Goal: Task Accomplishment & Management: Use online tool/utility

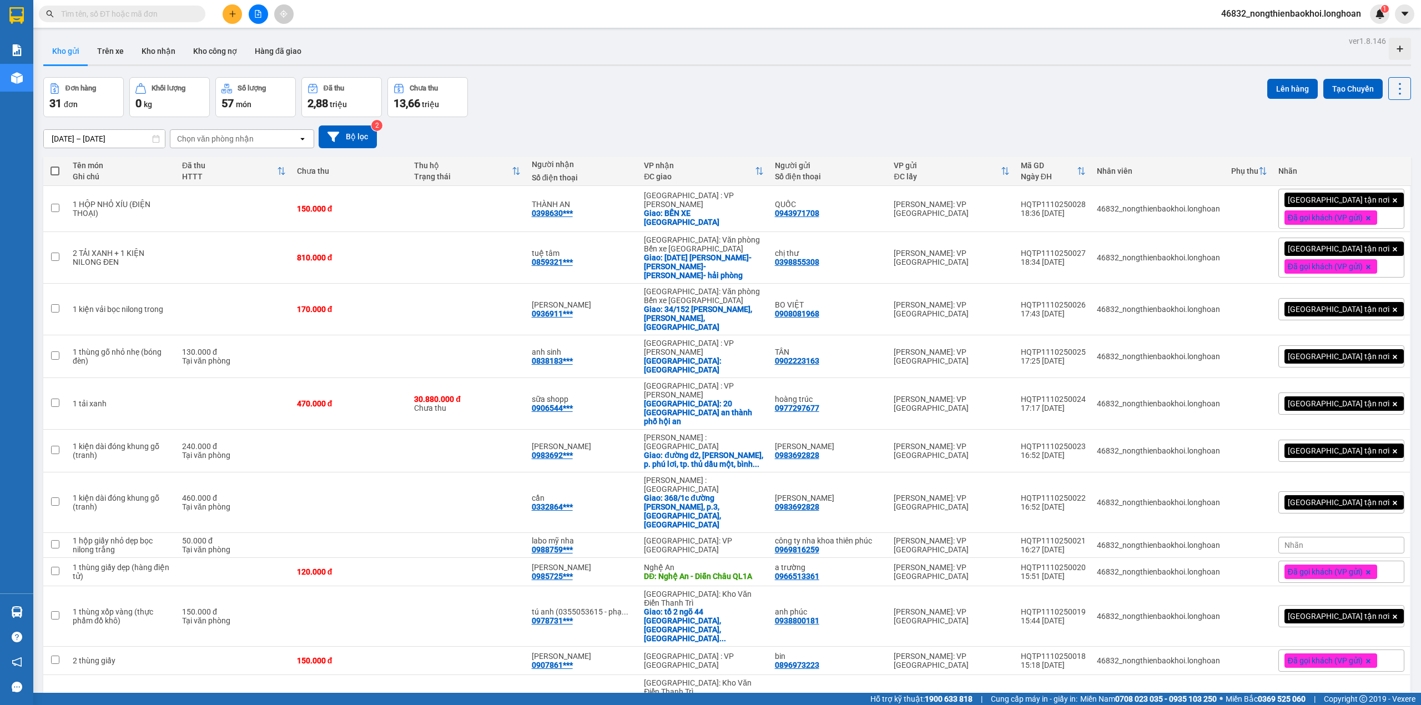
drag, startPoint x: 580, startPoint y: 90, endPoint x: 591, endPoint y: 97, distance: 12.9
click at [580, 90] on div "Đơn hàng 31 đơn Khối lượng 0 kg Số lượng 57 món Đã thu 2,88 triệu Chưa thu 13,6…" at bounding box center [727, 97] width 1368 height 40
click at [608, 123] on div "[DATE] – [DATE] Press the down arrow key to interact with the calendar and sele…" at bounding box center [727, 136] width 1368 height 39
click at [669, 102] on div "Đơn hàng 31 đơn Khối lượng 0 kg Số lượng 57 món Đã thu 2,88 triệu Chưa thu 13,6…" at bounding box center [727, 97] width 1368 height 40
click at [1338, 215] on button at bounding box center [1346, 208] width 16 height 19
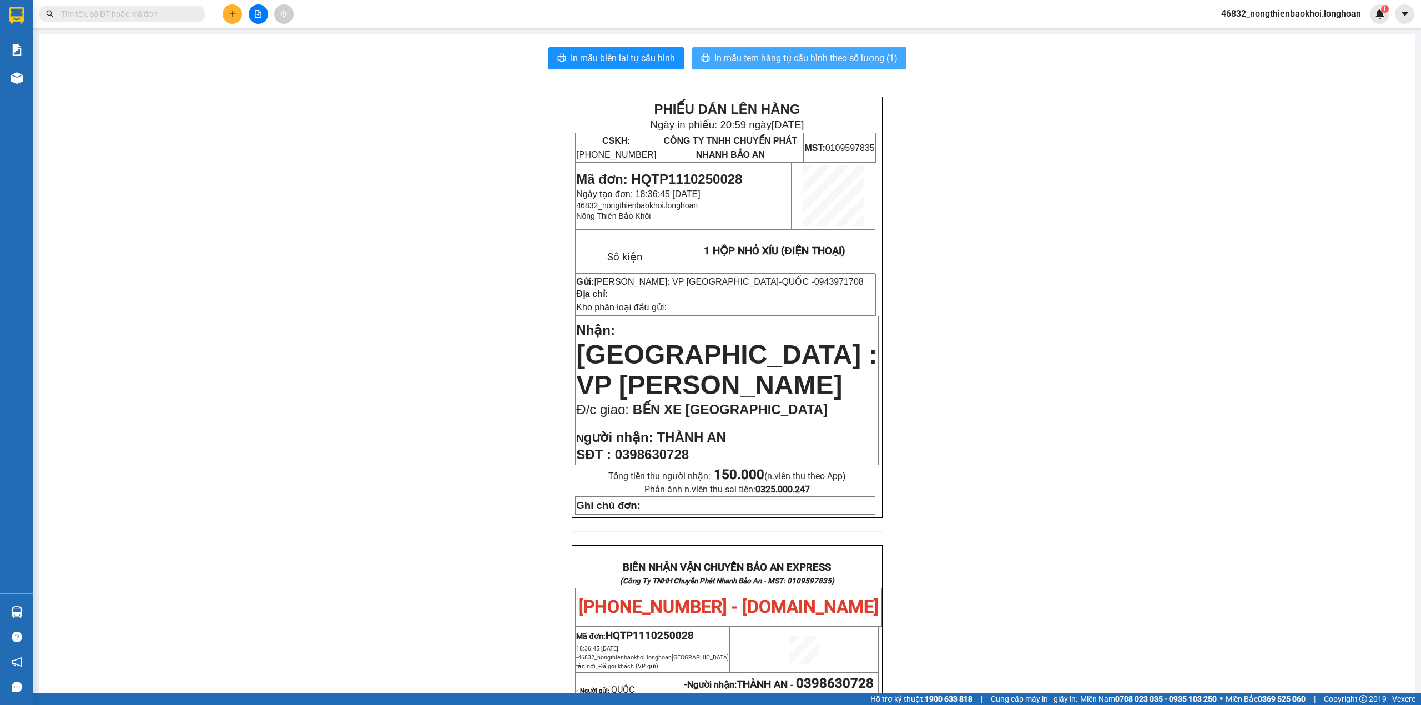
click at [807, 63] on span "In mẫu tem hàng tự cấu hình theo số lượng (1)" at bounding box center [806, 58] width 183 height 14
click at [962, 571] on div "PHIẾU DÁN LÊN HÀNG Ngày in phiếu: 20:59 [DATE] CSKH: [PHONE_NUMBER] CÔNG TY TNH…" at bounding box center [727, 624] width 1349 height 1054
click at [756, 52] on span "In mẫu tem hàng tự cấu hình theo số lượng (1)" at bounding box center [806, 58] width 183 height 14
click at [760, 69] on button "In mẫu tem hàng tự cấu hình theo số lượng (1)" at bounding box center [799, 58] width 214 height 22
click at [613, 54] on span "In mẫu biên lai tự cấu hình" at bounding box center [623, 58] width 104 height 14
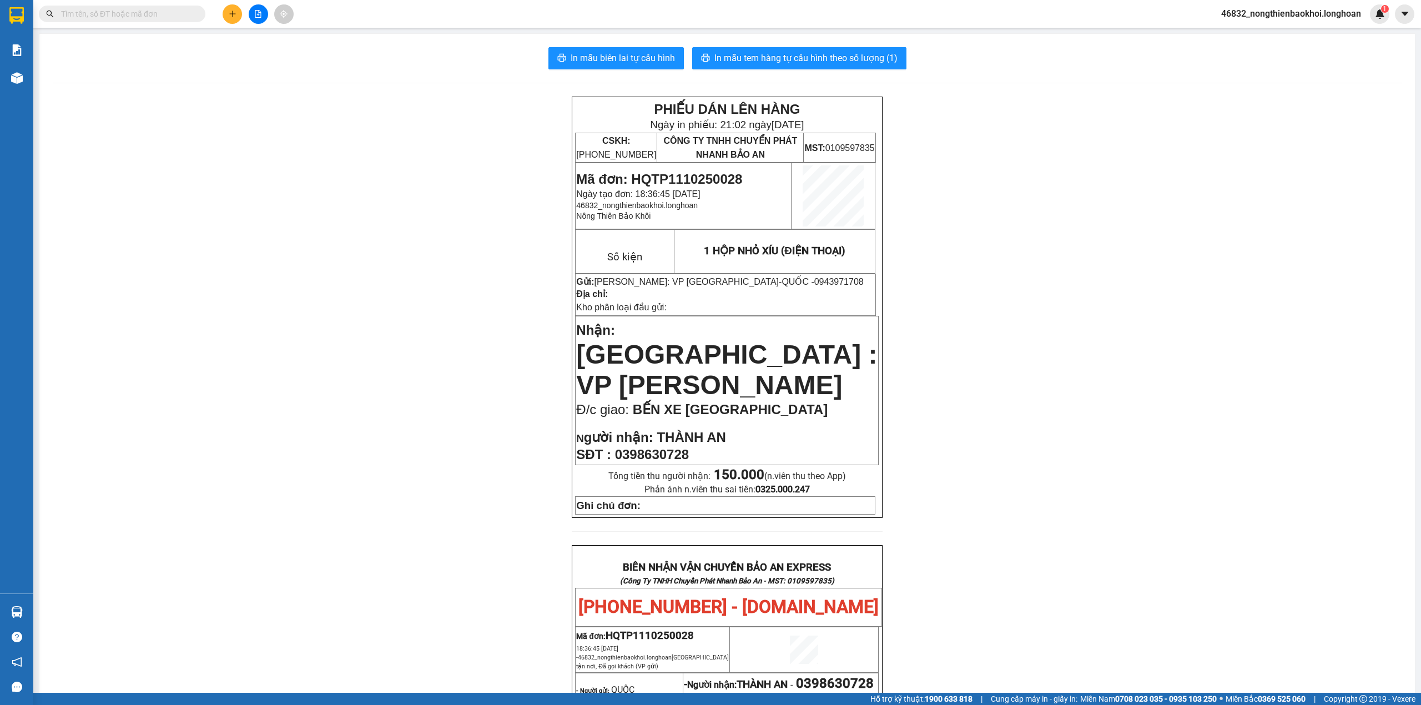
click at [520, 81] on div "In mẫu biên lai tự cấu hình In mẫu tem hàng tự cấu hình theo số lượng (1) PHIẾU…" at bounding box center [727, 599] width 1376 height 1130
click at [843, 52] on span "In mẫu tem hàng tự cấu hình theo số lượng (1)" at bounding box center [806, 58] width 183 height 14
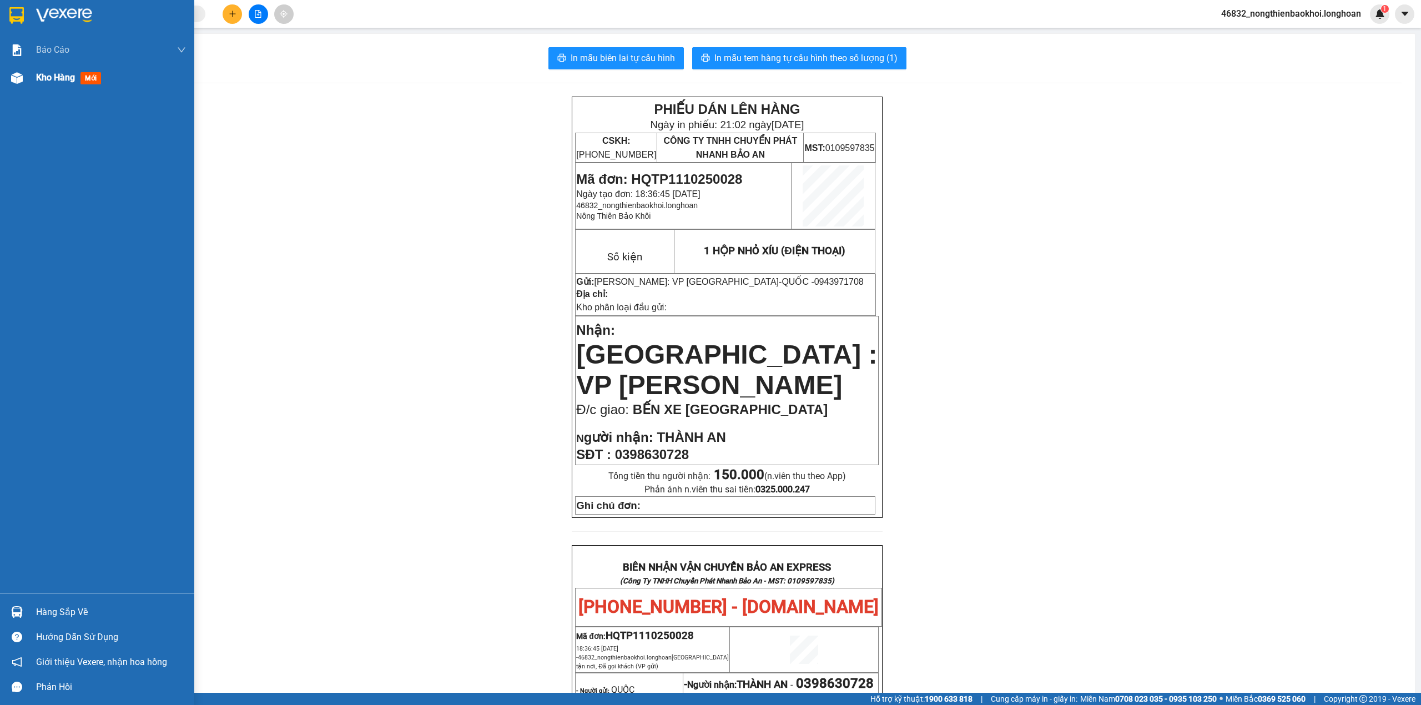
click at [23, 81] on div at bounding box center [16, 77] width 19 height 19
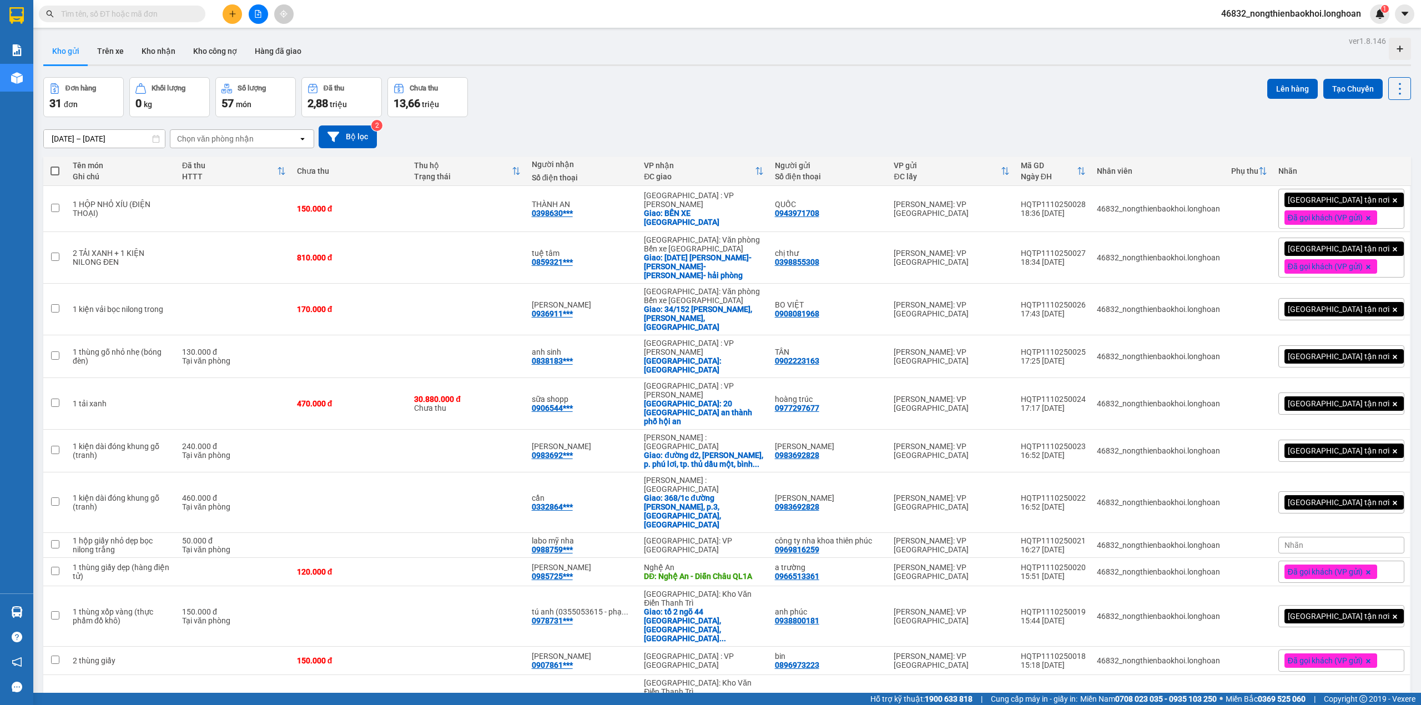
click at [674, 94] on div "Đơn hàng 31 đơn Khối lượng 0 kg Số lượng 57 món Đã thu 2,88 triệu Chưa thu 13,6…" at bounding box center [727, 97] width 1368 height 40
click at [519, 112] on div "Đơn hàng 31 đơn Khối lượng 0 kg Số lượng 57 món Đã thu 2,88 triệu Chưa thu 13,6…" at bounding box center [727, 97] width 1368 height 40
click at [1336, 89] on button "Tạo Chuyến" at bounding box center [1353, 89] width 59 height 20
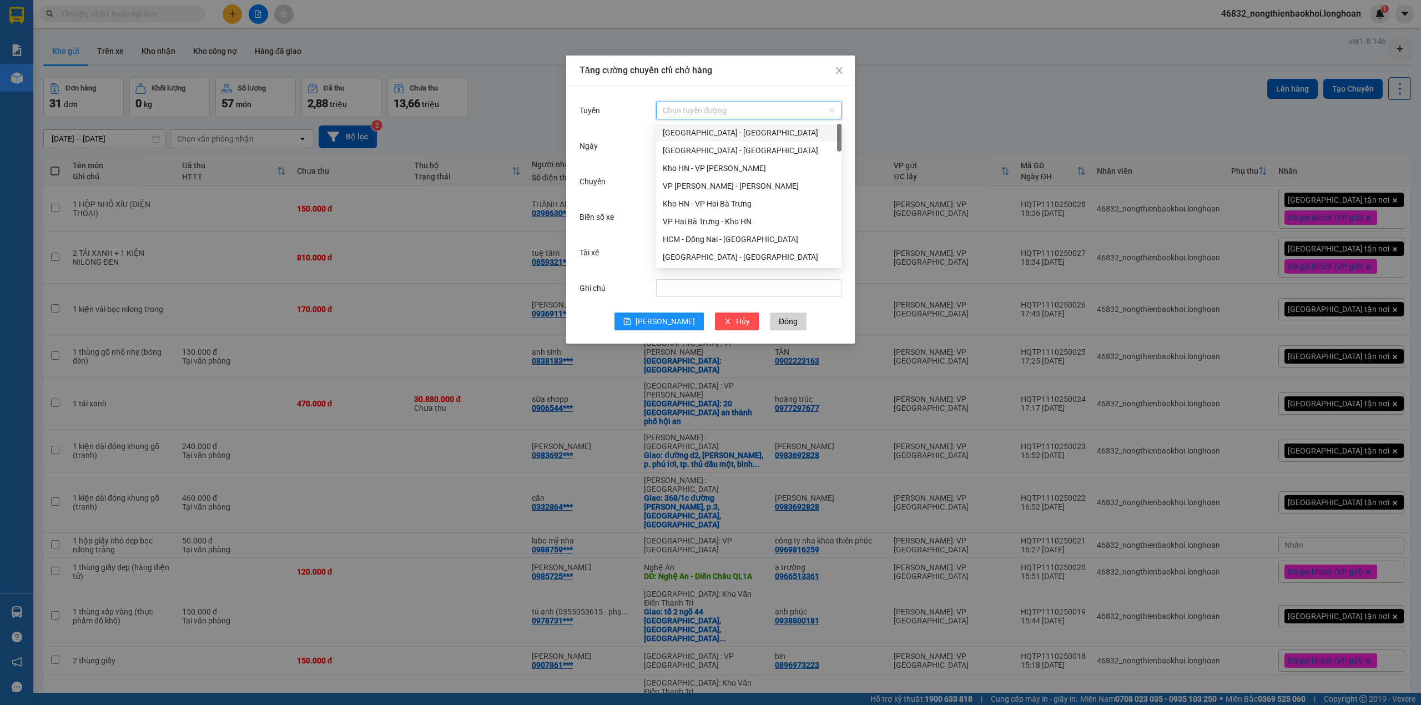
click at [707, 113] on input "Tuyến" at bounding box center [745, 110] width 164 height 17
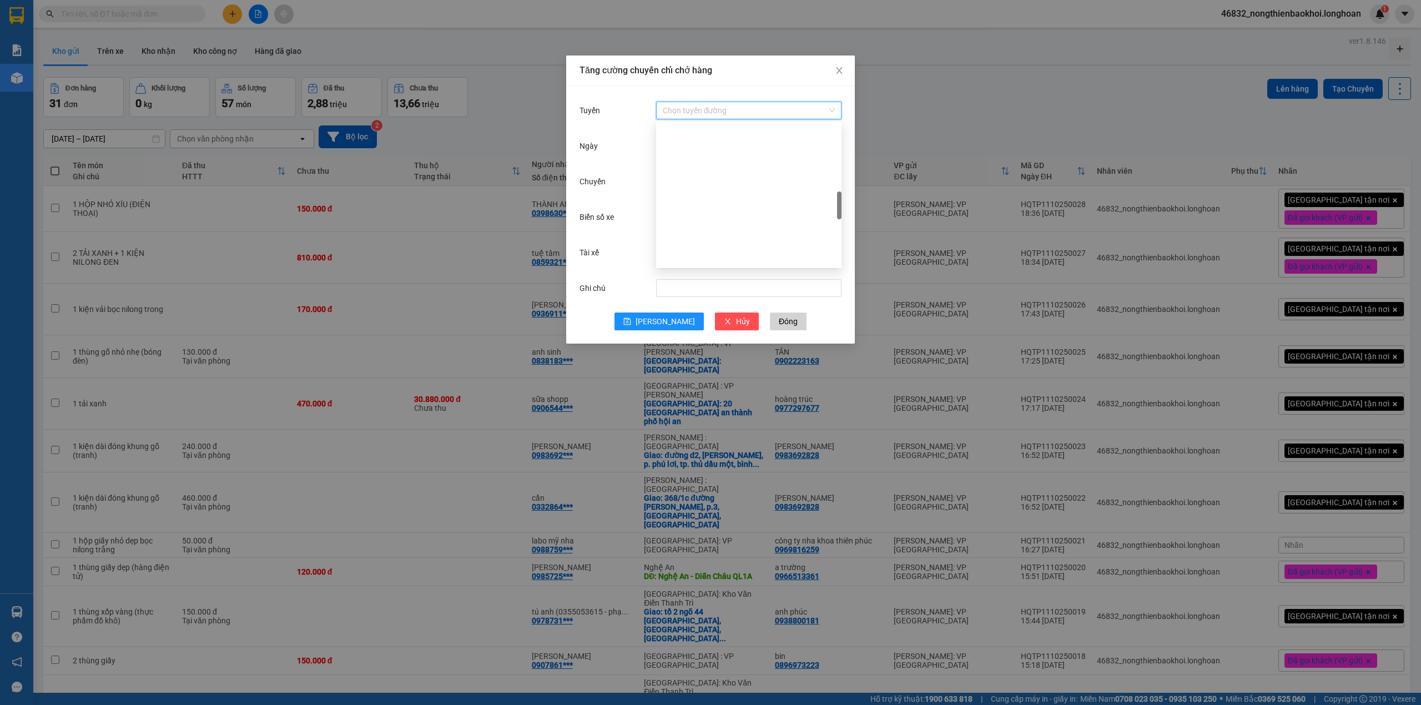
click at [738, 624] on div "VP Tân Phú - Kho HCM 1" at bounding box center [749, 630] width 172 height 12
drag, startPoint x: 731, startPoint y: 182, endPoint x: 745, endPoint y: 182, distance: 13.9
click at [736, 182] on input "Chuyến" at bounding box center [744, 181] width 162 height 12
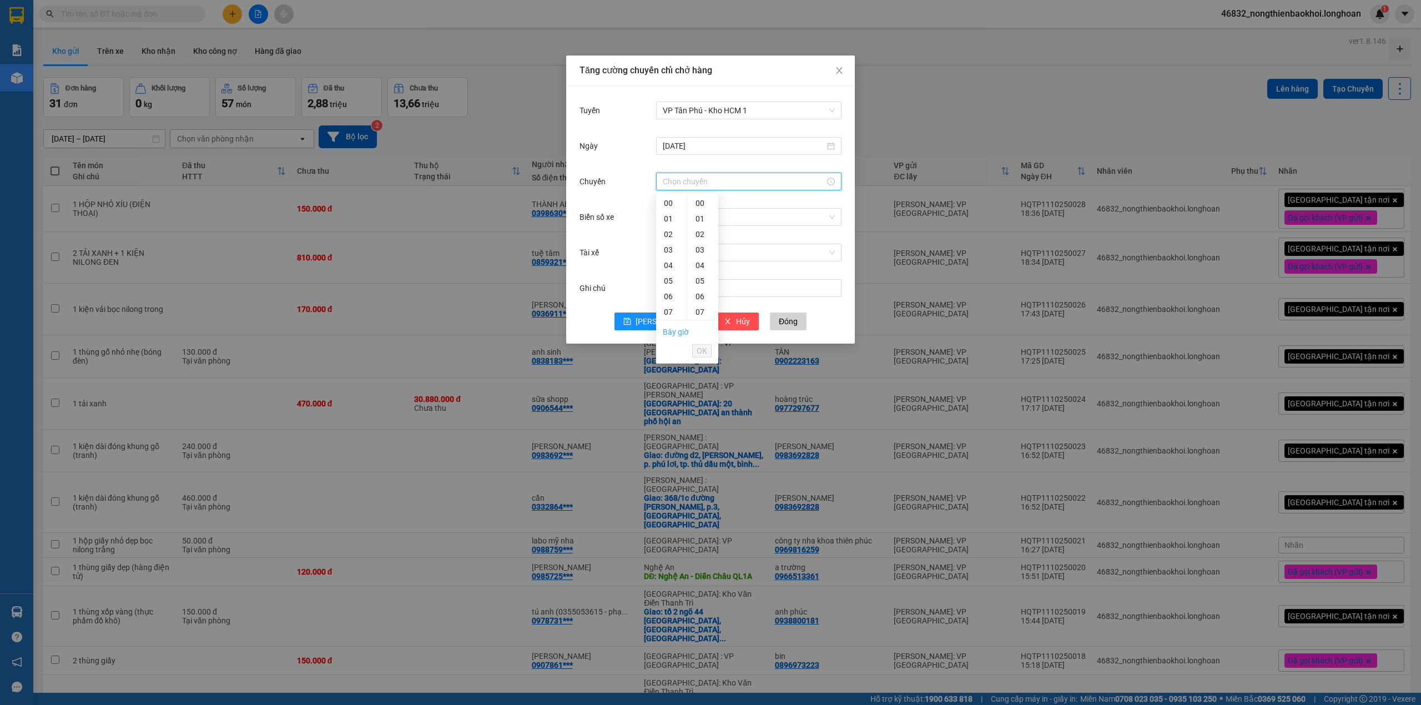
click at [671, 334] on link "Bây giờ" at bounding box center [676, 332] width 26 height 9
click at [705, 350] on span "OK" at bounding box center [702, 351] width 11 height 12
type input "21:00"
click at [713, 220] on input "Biển số xe" at bounding box center [745, 217] width 164 height 17
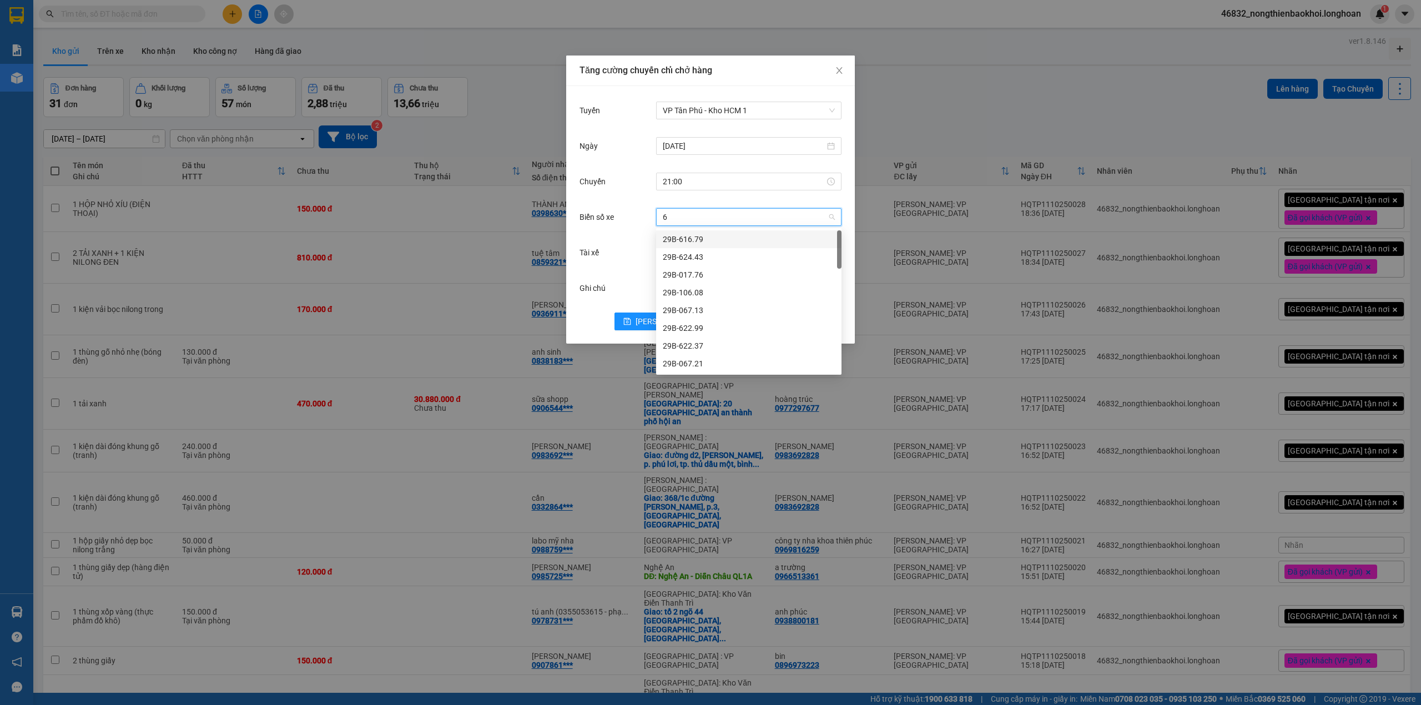
type input "67"
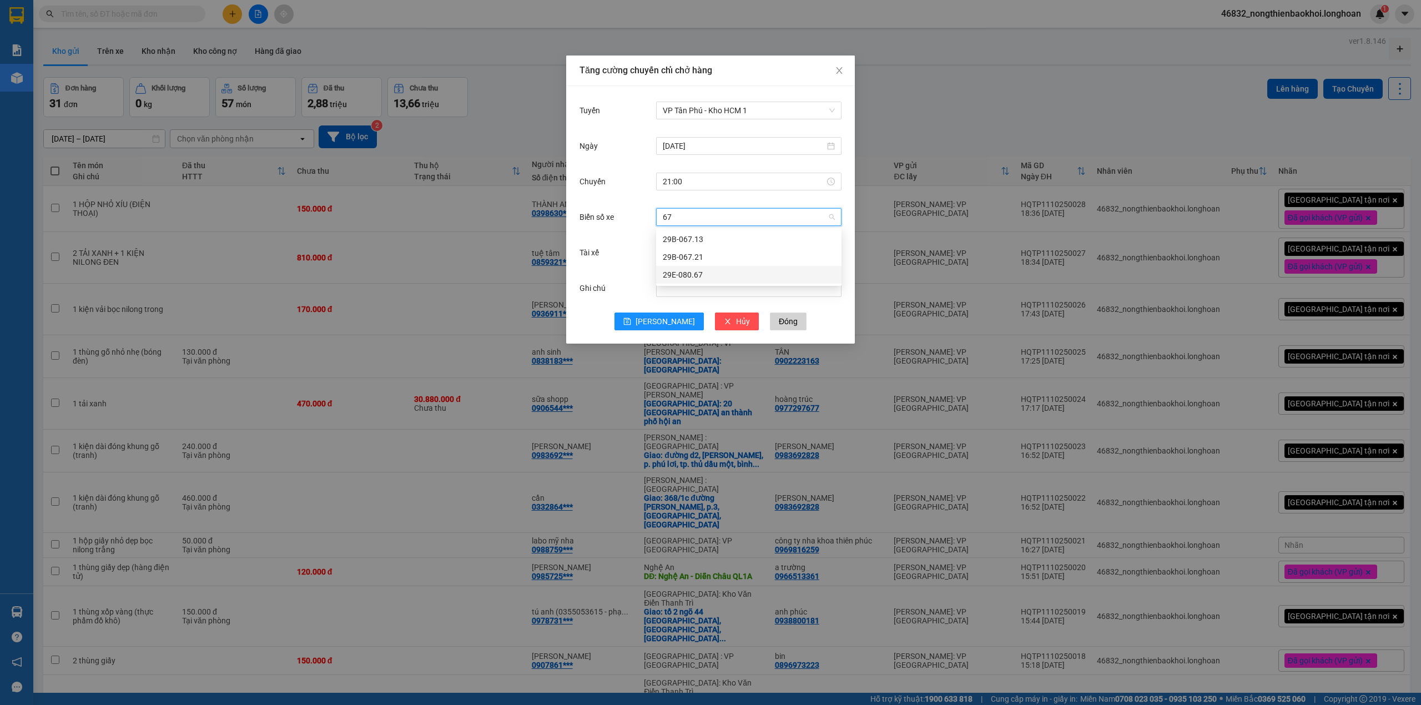
click at [687, 279] on div "29E-080.67" at bounding box center [749, 275] width 172 height 12
click at [714, 249] on input "Tài xế" at bounding box center [745, 252] width 164 height 17
type input "NGHI"
click at [716, 275] on div "[PERSON_NAME]" at bounding box center [749, 275] width 172 height 12
click at [667, 313] on button "[PERSON_NAME]" at bounding box center [659, 322] width 89 height 18
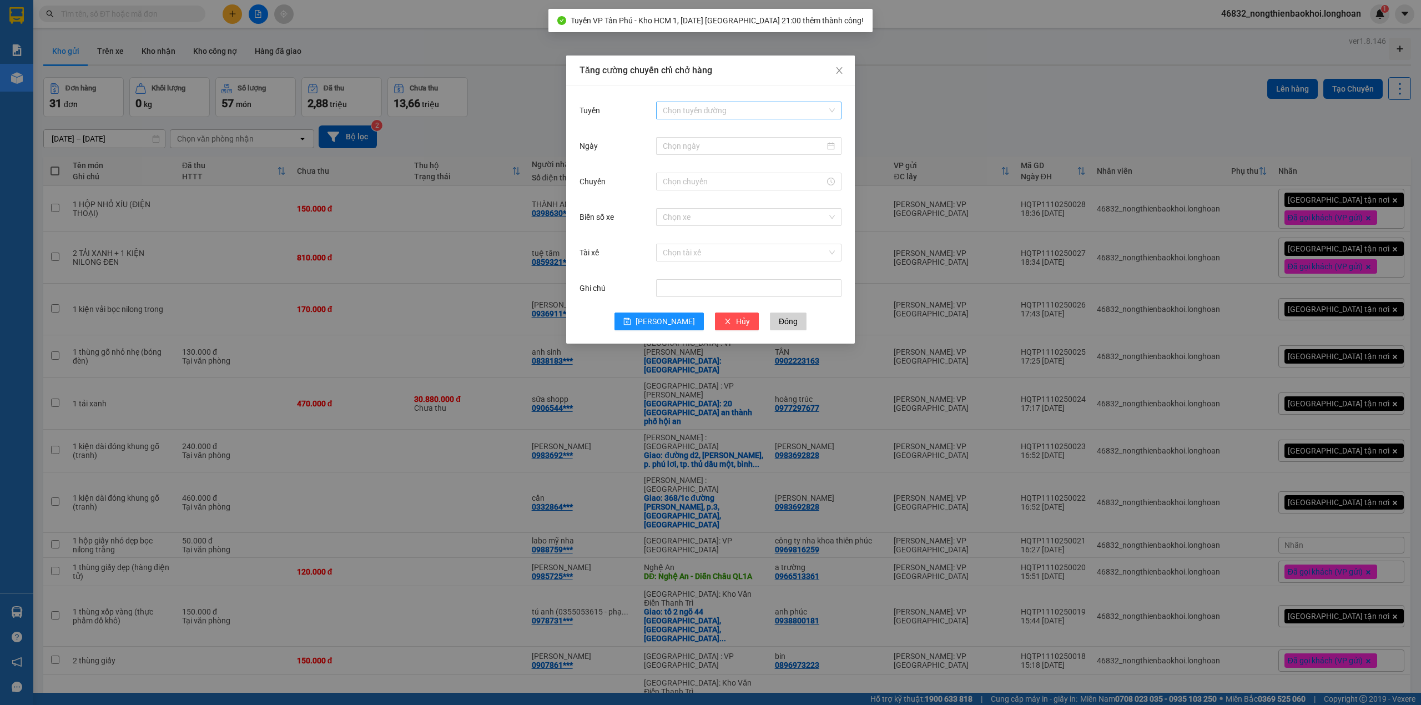
click at [751, 109] on input "Tuyến" at bounding box center [745, 110] width 164 height 17
click at [732, 624] on div "VP Tân Phú - Kho HCM 1" at bounding box center [749, 630] width 172 height 12
click at [730, 147] on input "Ngày" at bounding box center [744, 146] width 162 height 12
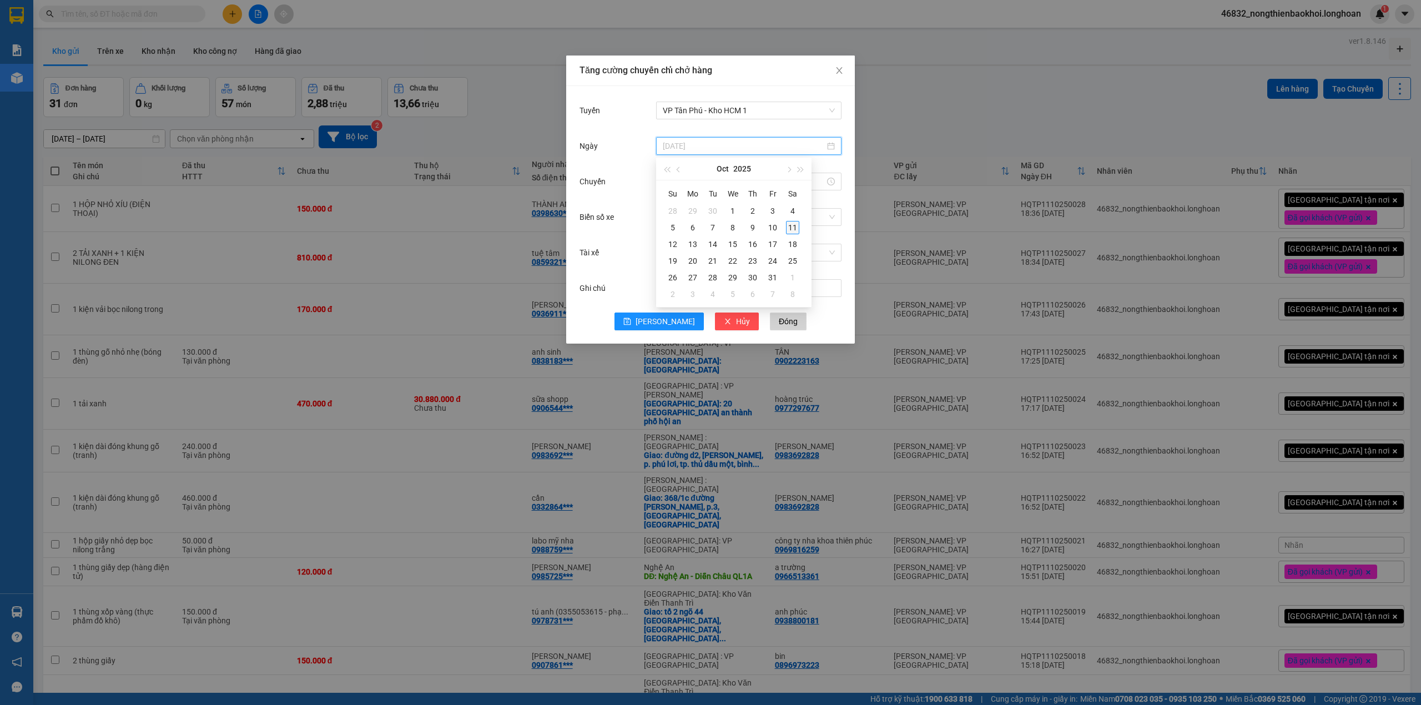
type input "[DATE]"
click at [792, 231] on div "11" at bounding box center [792, 227] width 13 height 13
click at [718, 183] on input "Chuyến" at bounding box center [744, 181] width 162 height 12
click at [674, 329] on link "Bây giờ" at bounding box center [676, 332] width 26 height 9
type input "21:08"
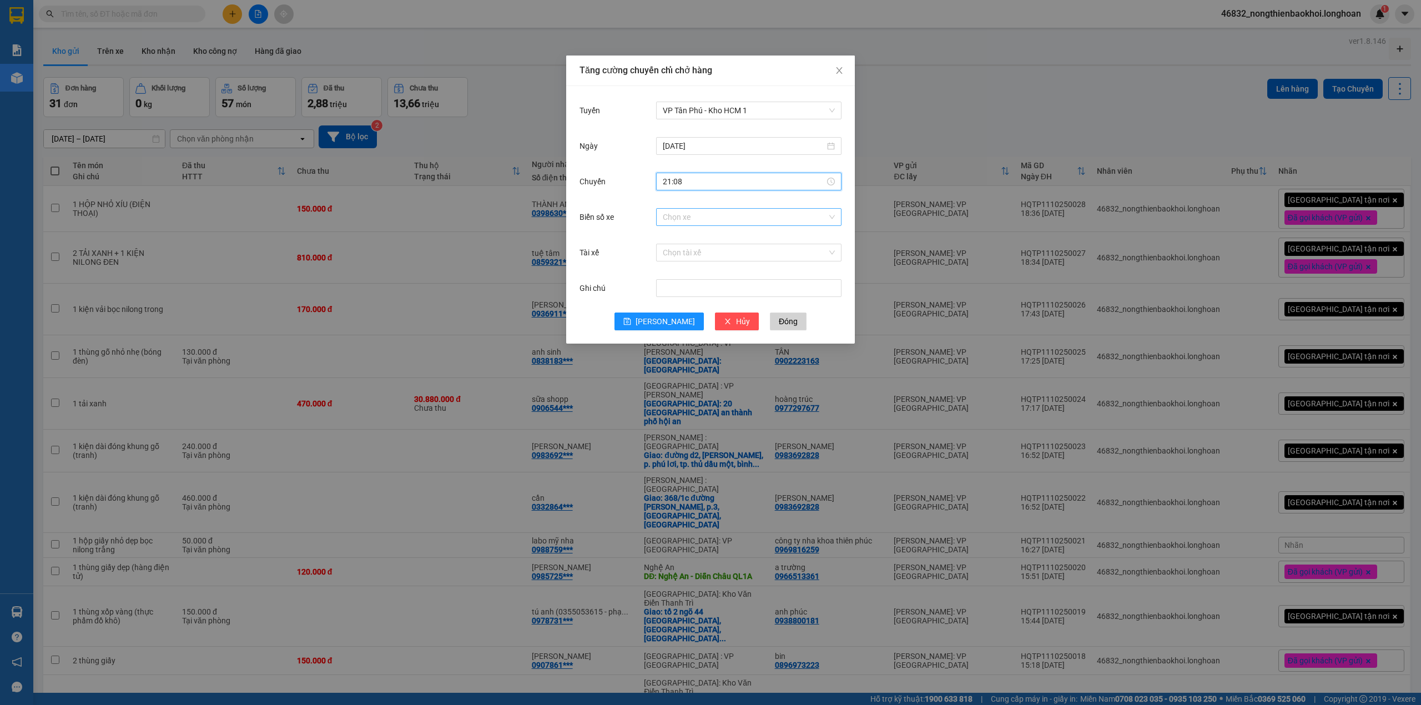
click at [705, 223] on input "Biển số xe" at bounding box center [745, 217] width 164 height 17
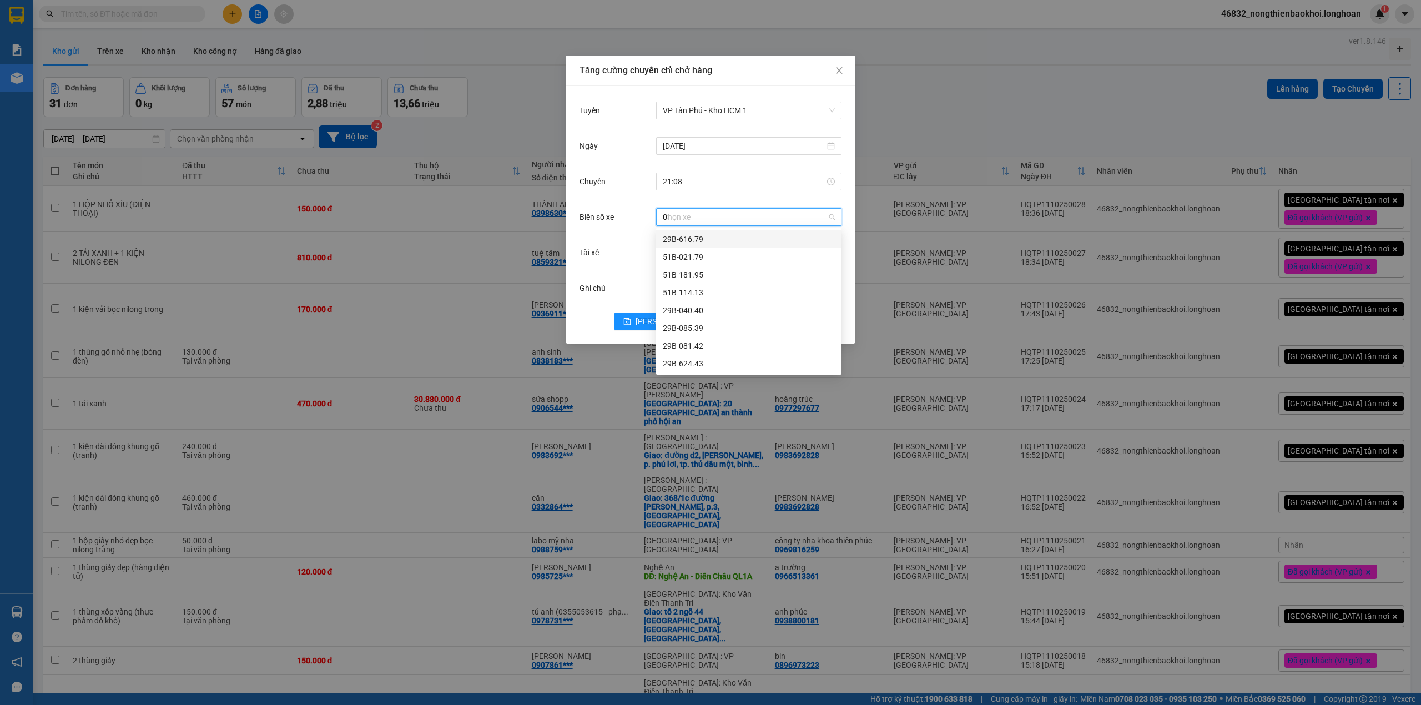
type input "06"
click at [710, 342] on div "29E-355.06" at bounding box center [749, 346] width 172 height 12
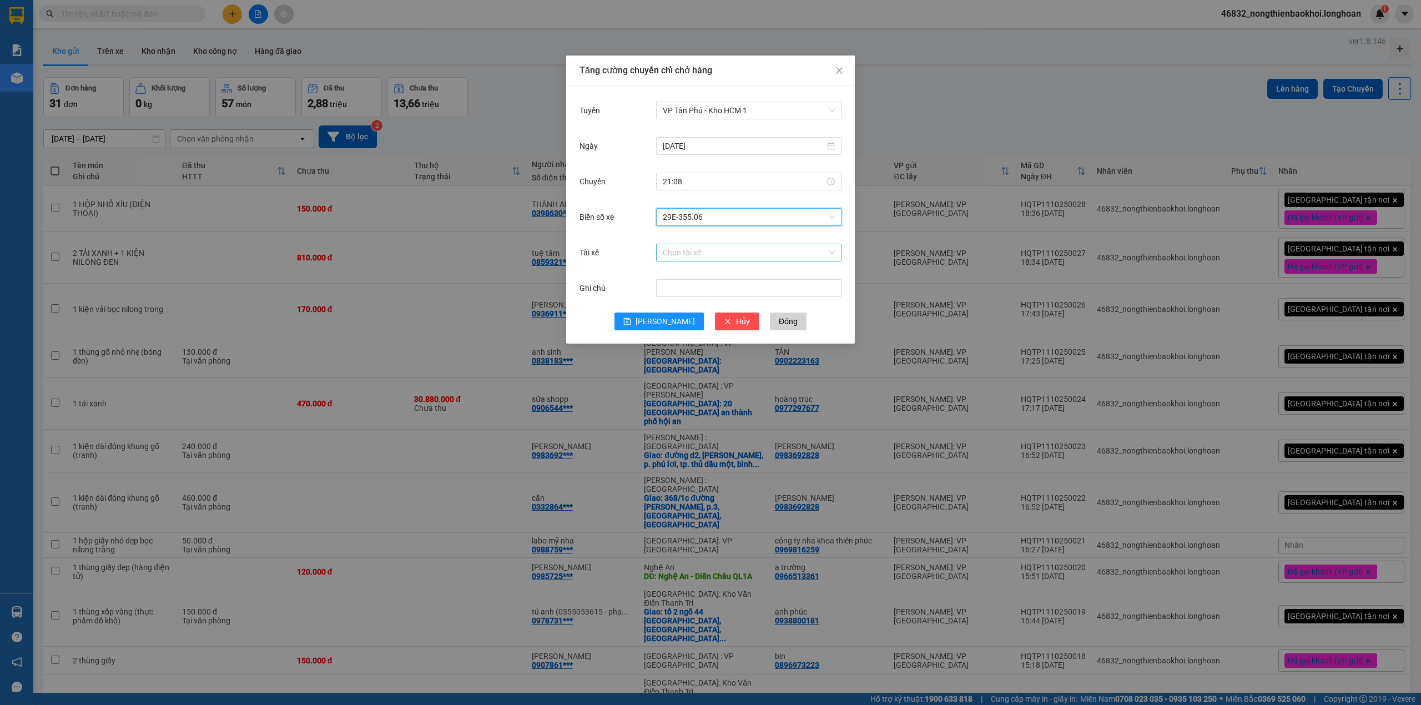
click at [722, 247] on input "Tài xế" at bounding box center [745, 252] width 164 height 17
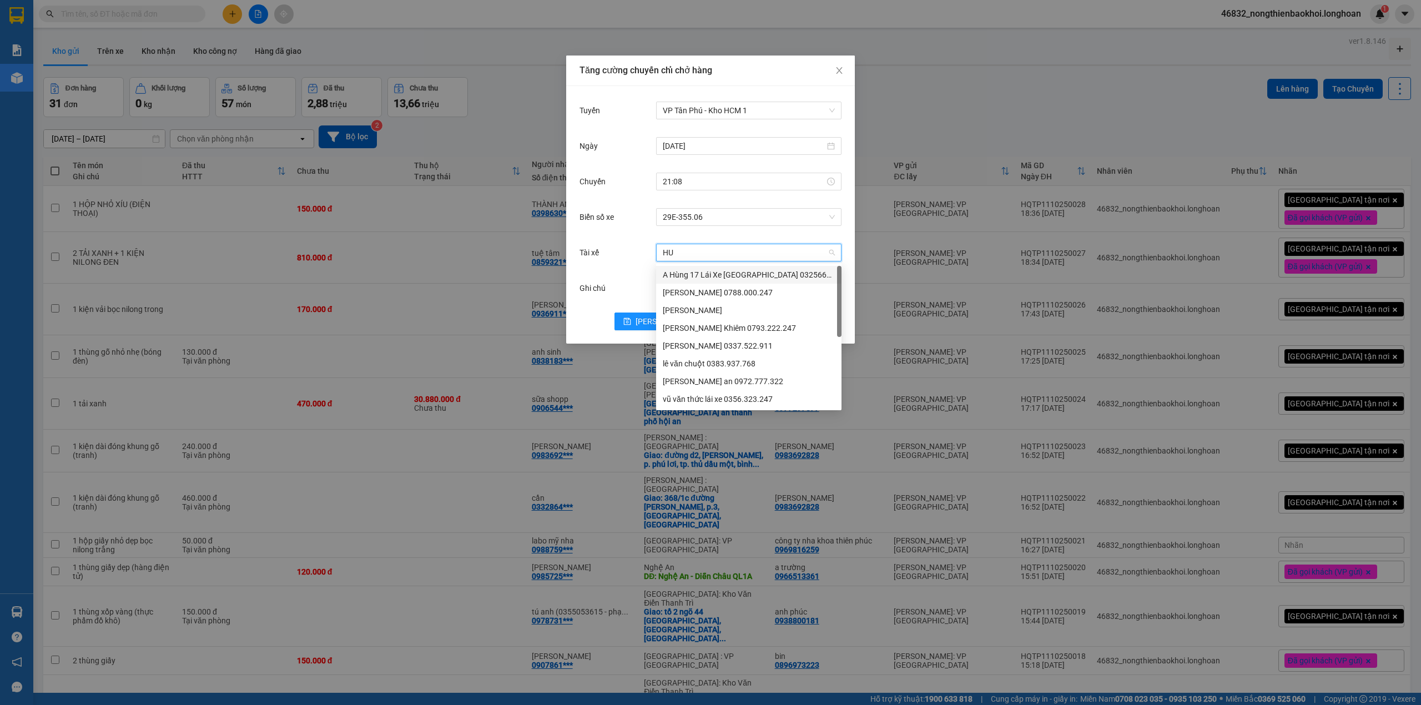
type input "HUY"
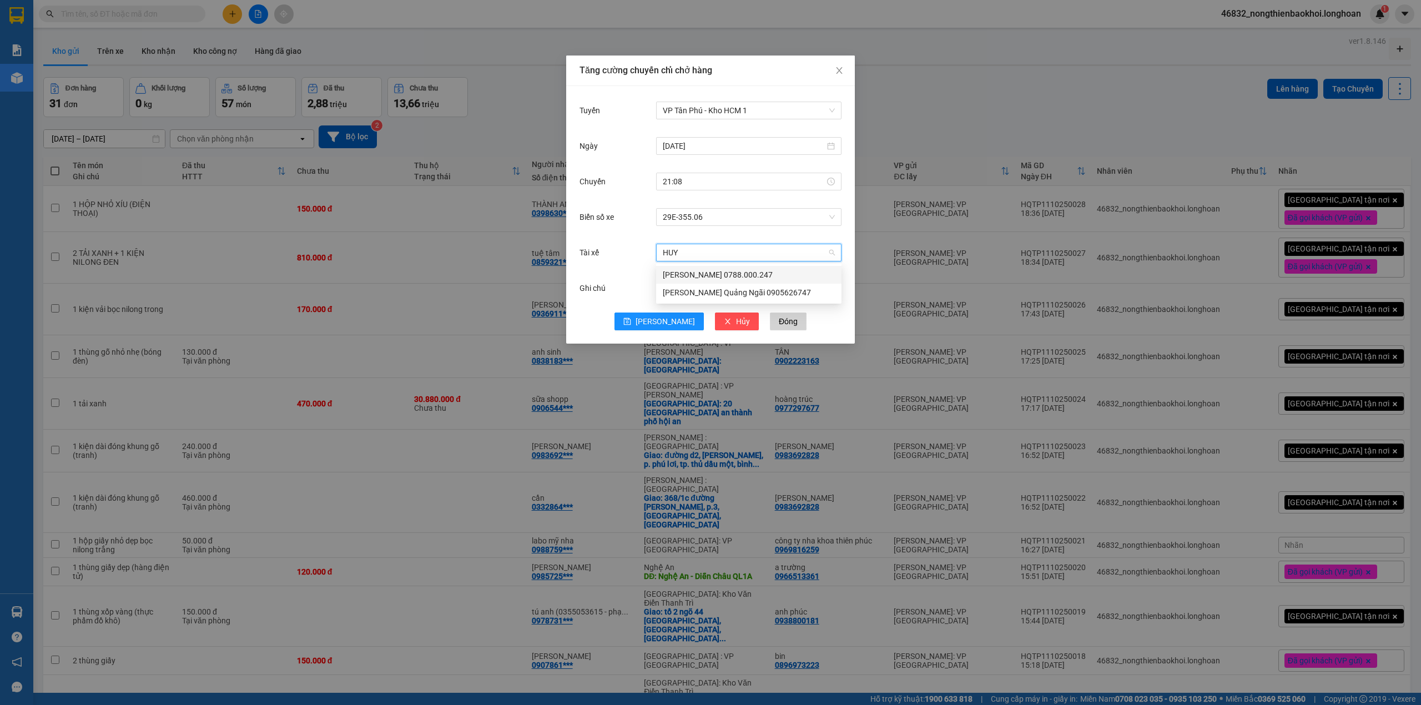
click at [782, 271] on div "[PERSON_NAME] 0788.000.247" at bounding box center [749, 275] width 172 height 12
click at [665, 318] on span "[PERSON_NAME]" at bounding box center [665, 321] width 59 height 12
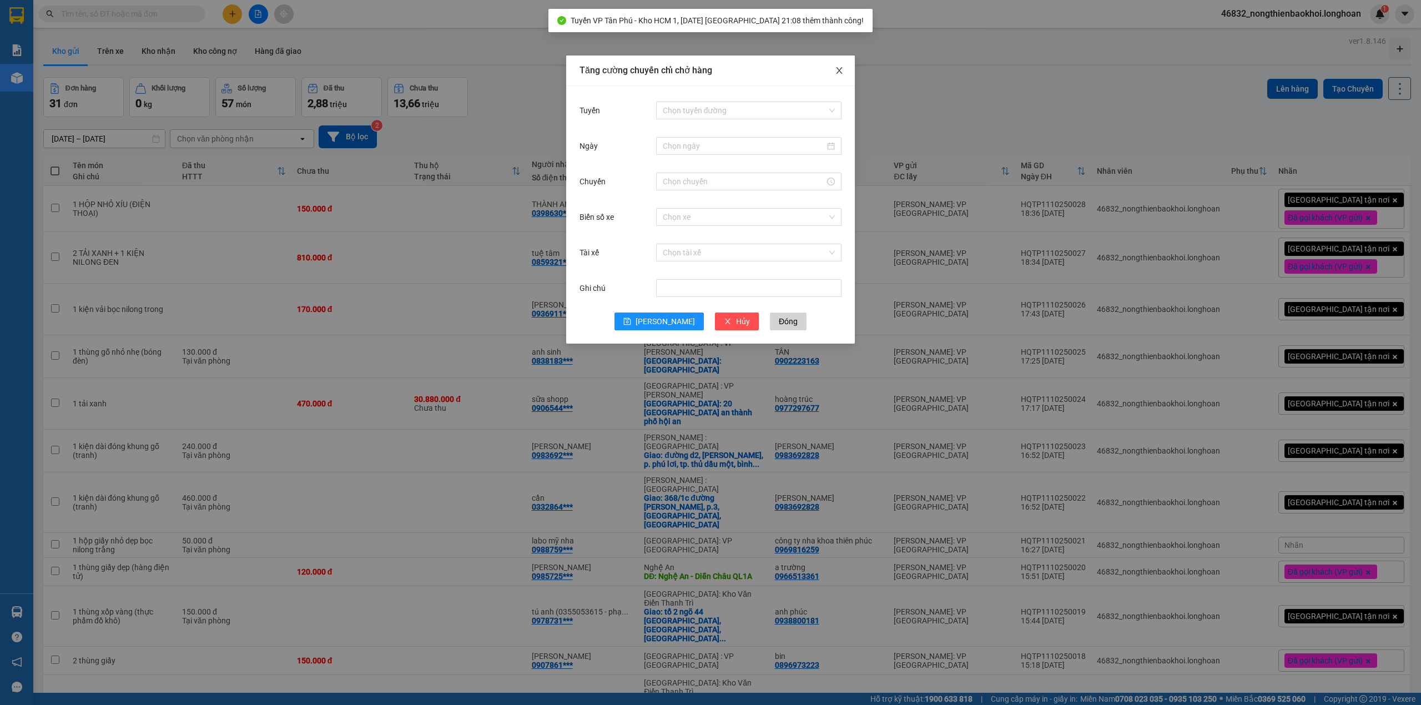
click at [838, 69] on icon "close" at bounding box center [839, 70] width 9 height 9
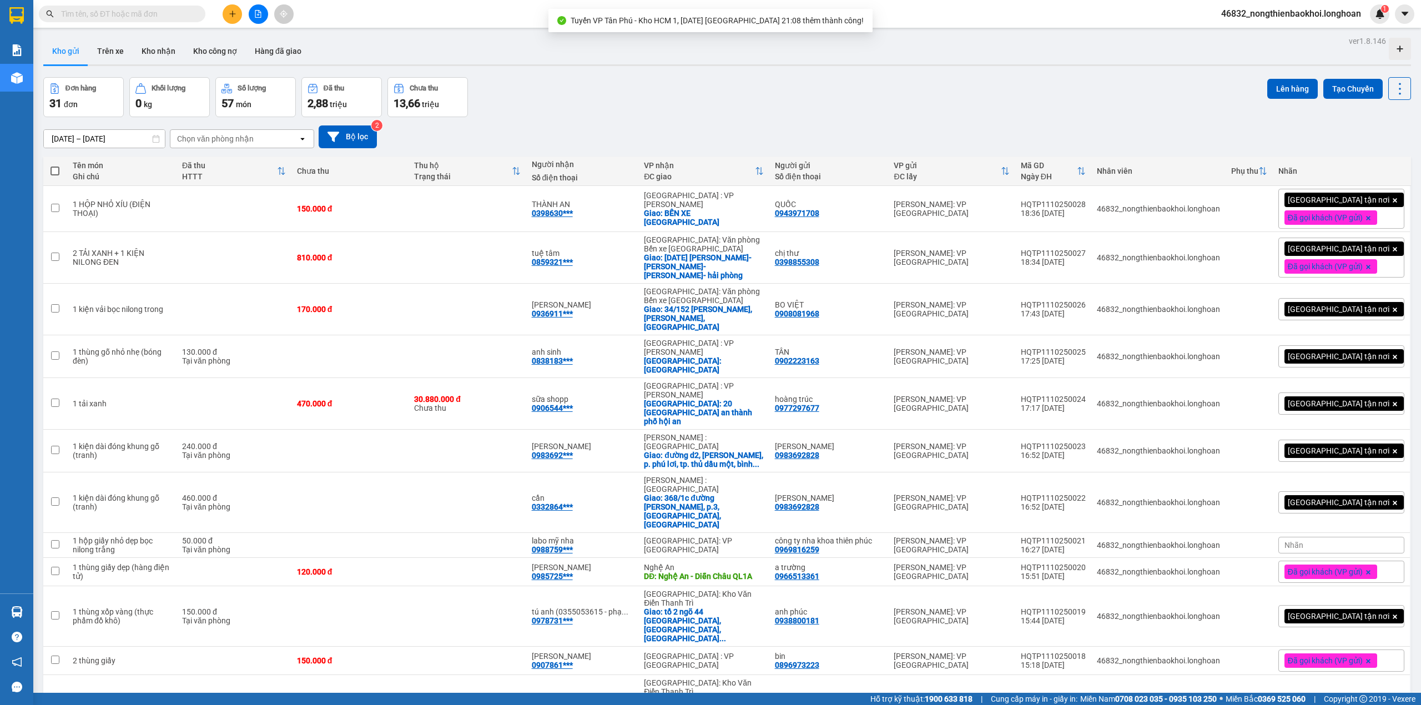
click at [60, 170] on label at bounding box center [55, 170] width 13 height 11
click at [55, 165] on input "checkbox" at bounding box center [55, 165] width 0 height 0
checkbox input "true"
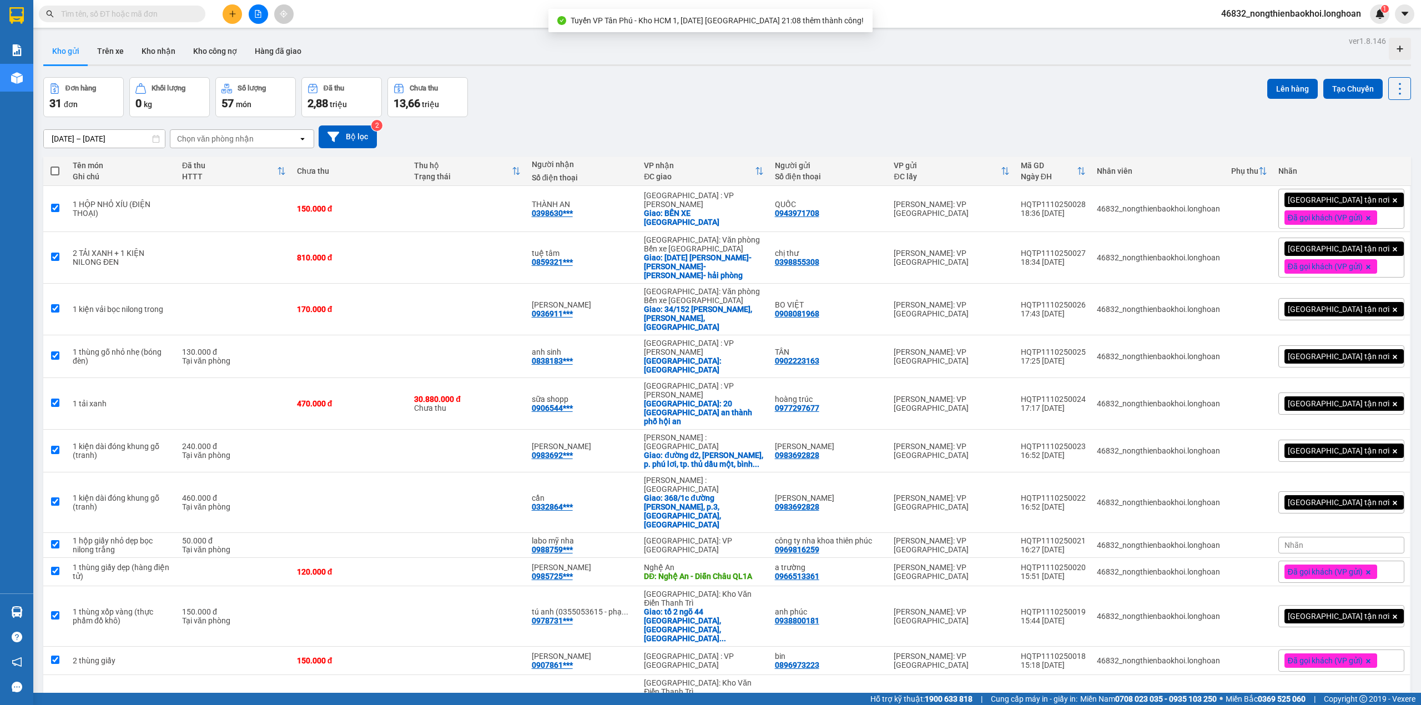
checkbox input "true"
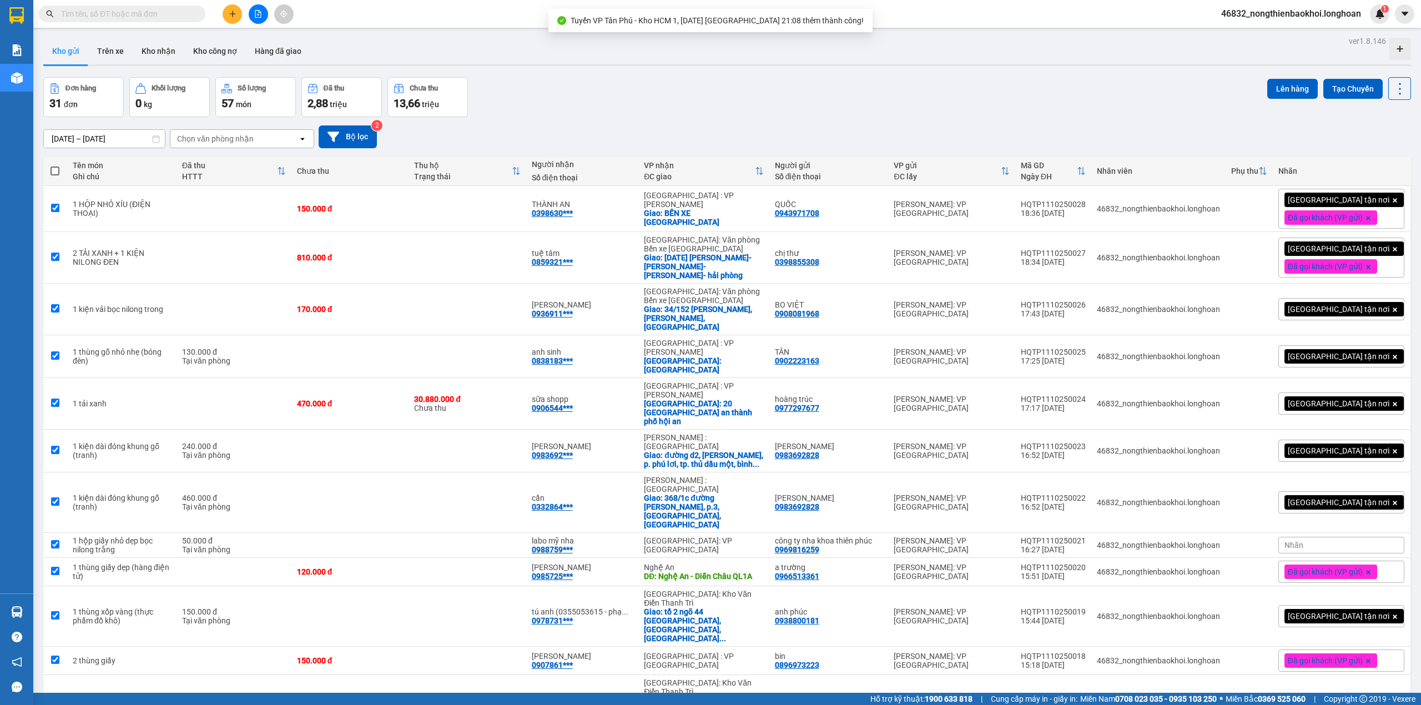
checkbox input "true"
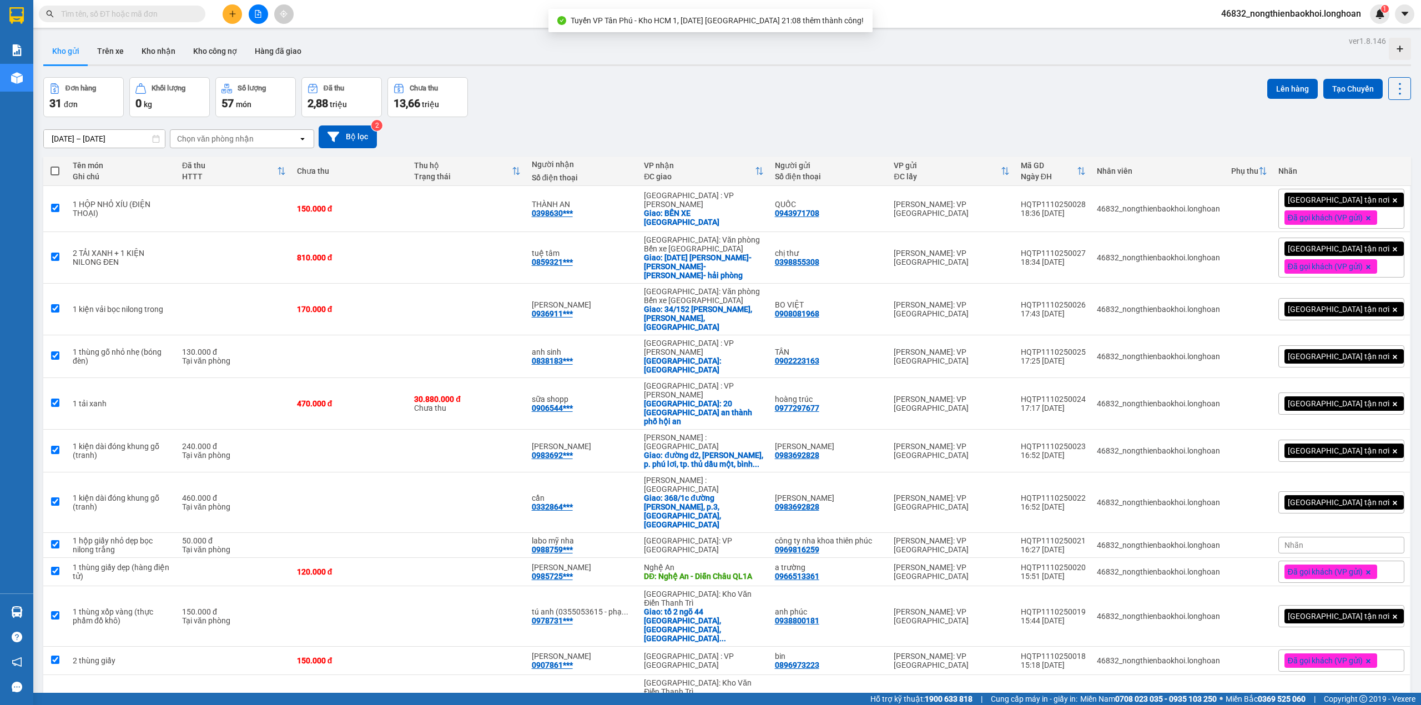
checkbox input "true"
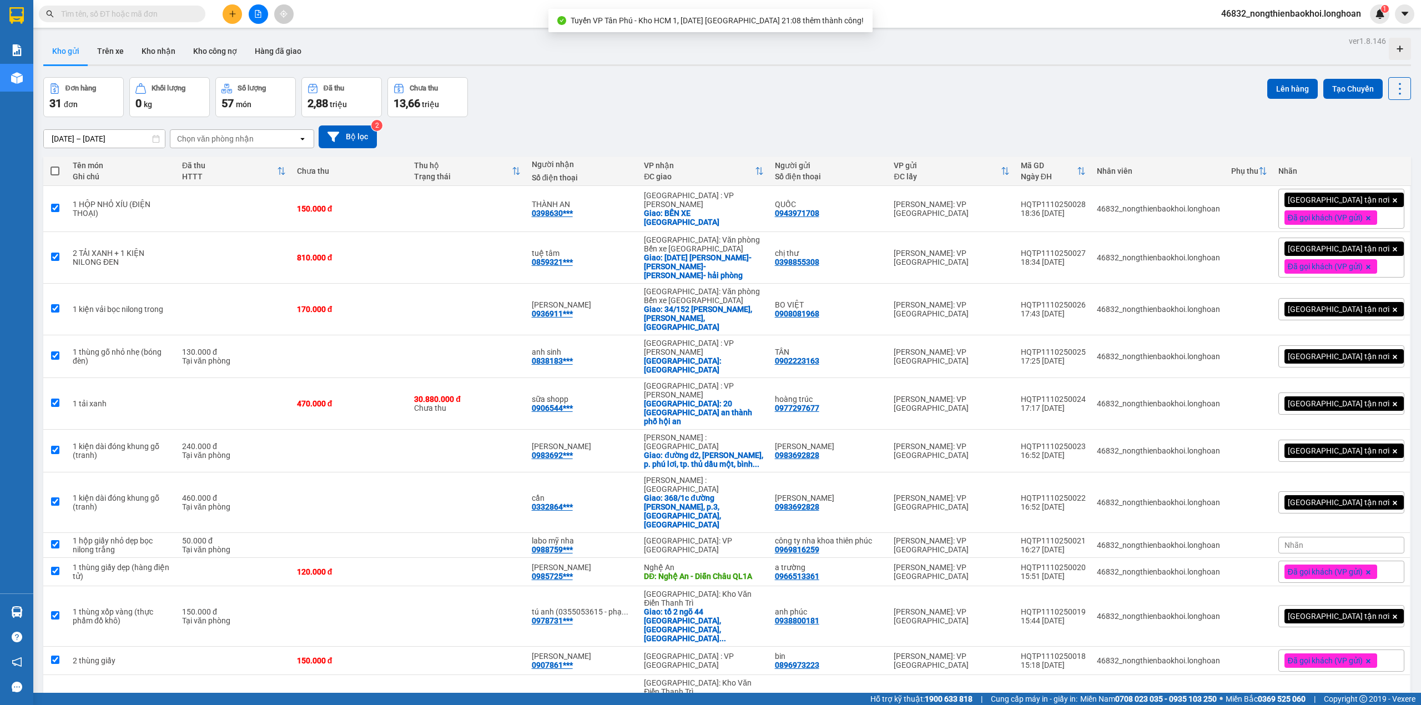
checkbox input "true"
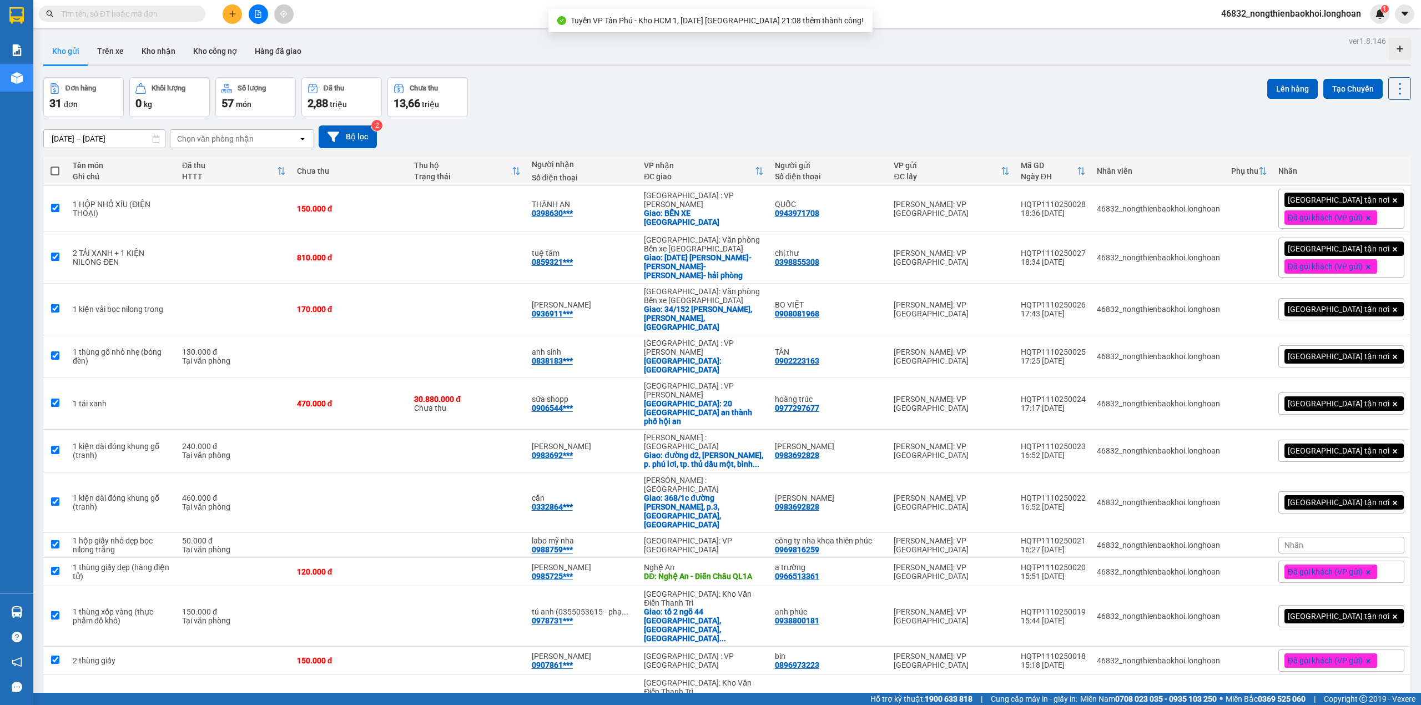
checkbox input "true"
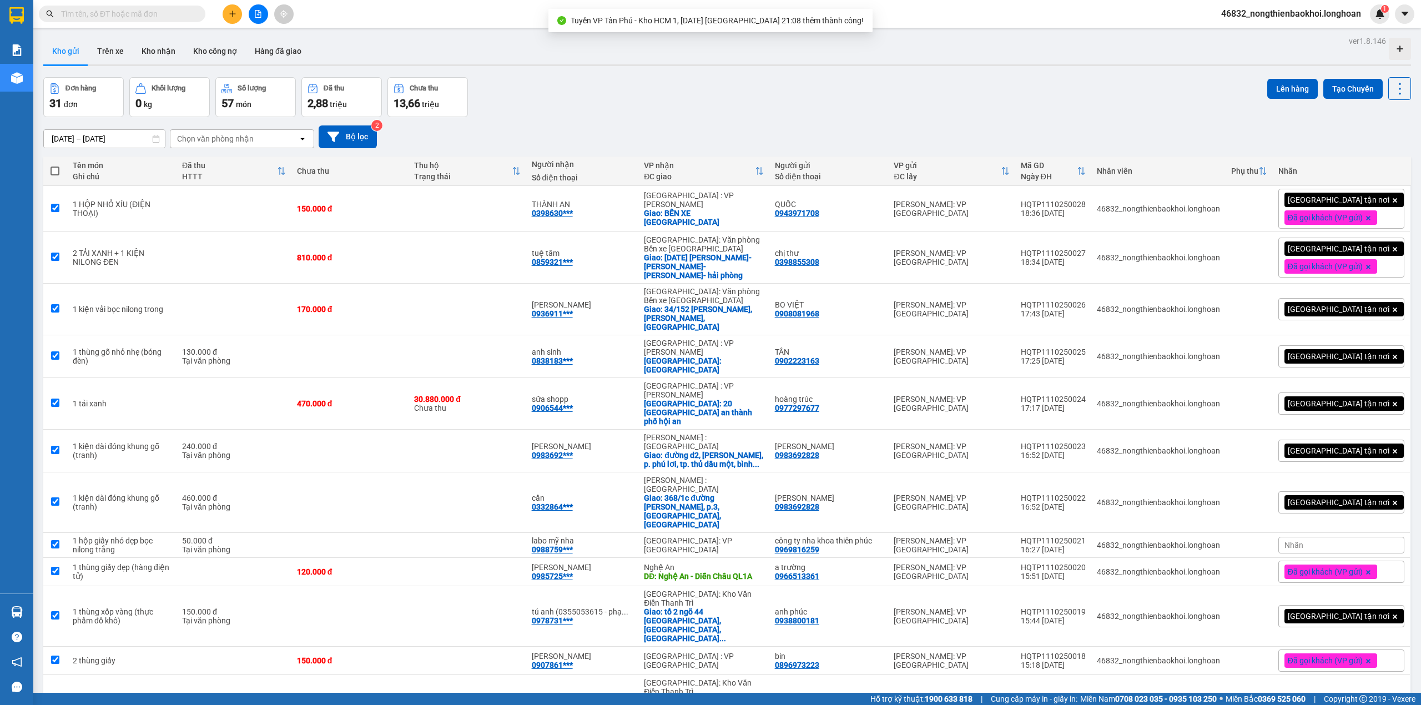
checkbox input "true"
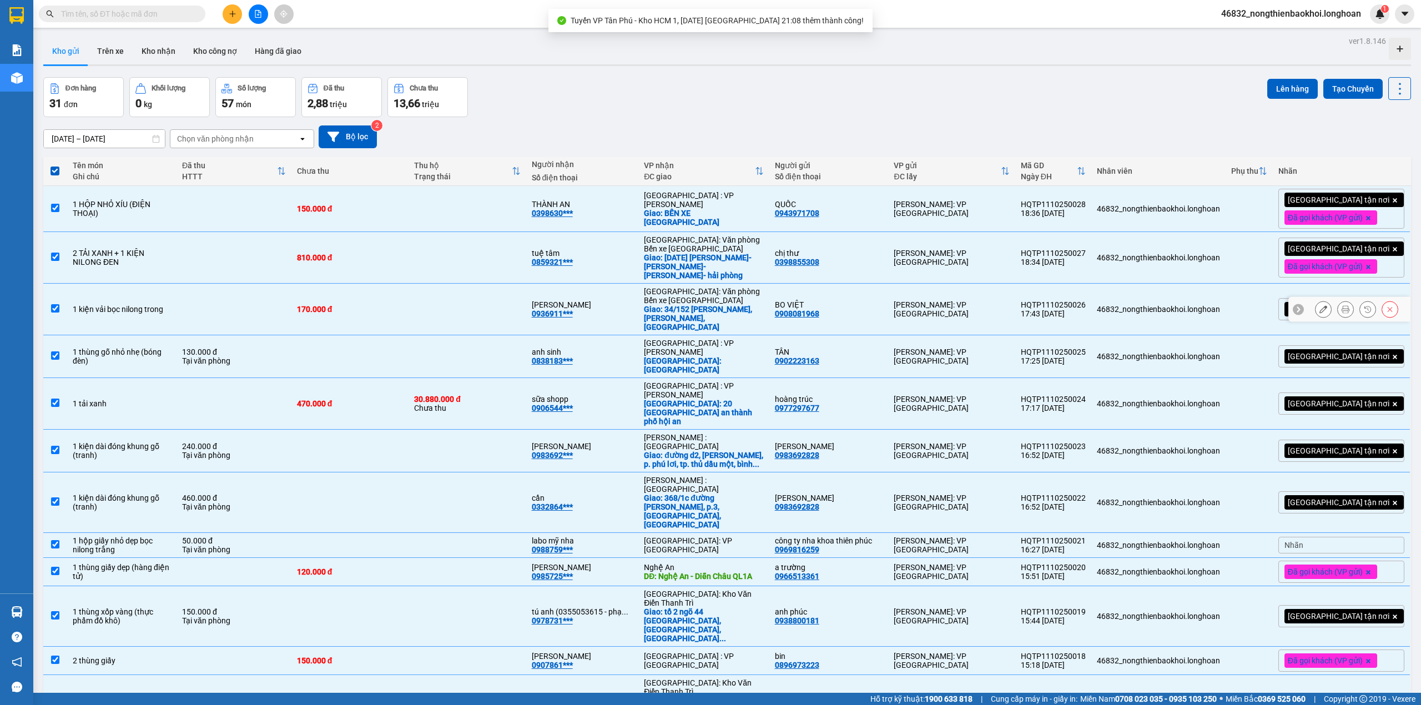
click at [627, 279] on td "tuệ tâm 0859321***" at bounding box center [582, 258] width 113 height 52
checkbox input "false"
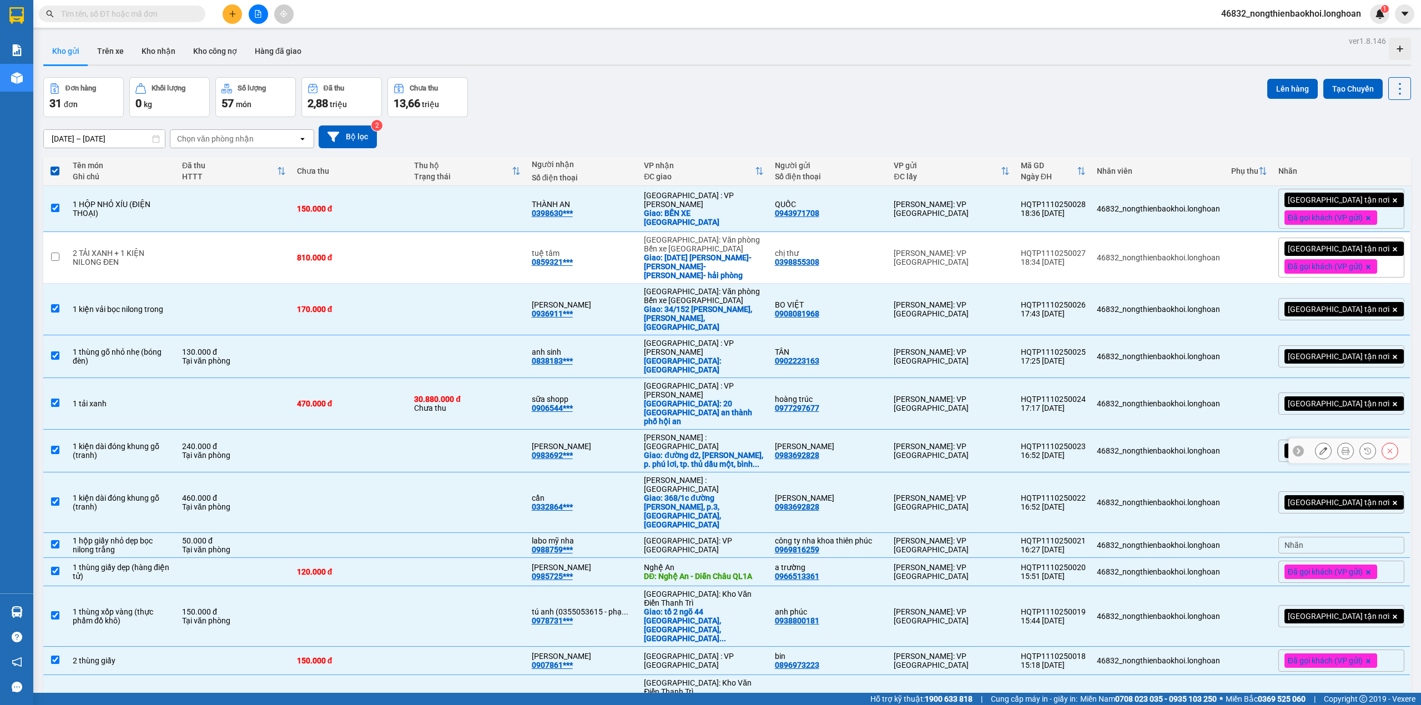
click at [621, 442] on div "[PERSON_NAME]" at bounding box center [583, 446] width 102 height 9
checkbox input "false"
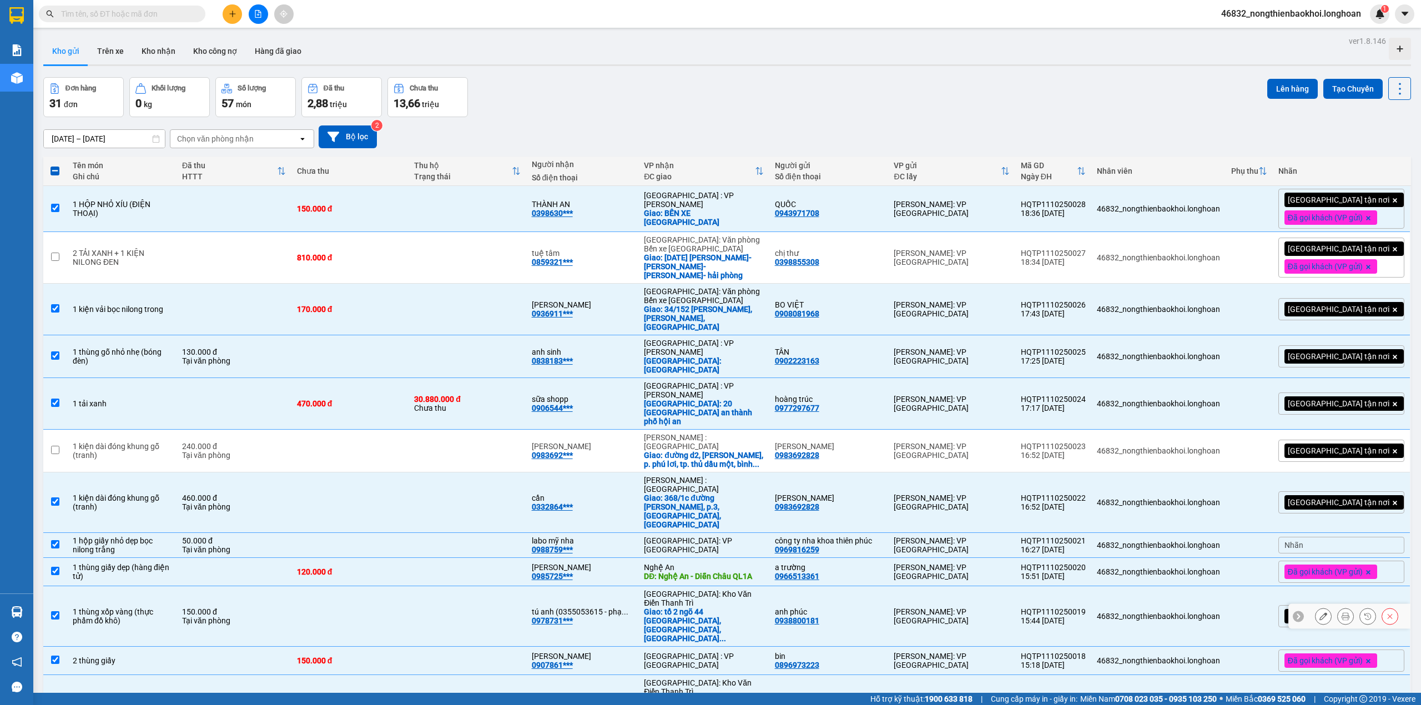
click at [613, 586] on td "tú anh (0355053615 - phạ ... 0978731***" at bounding box center [582, 616] width 113 height 61
checkbox input "false"
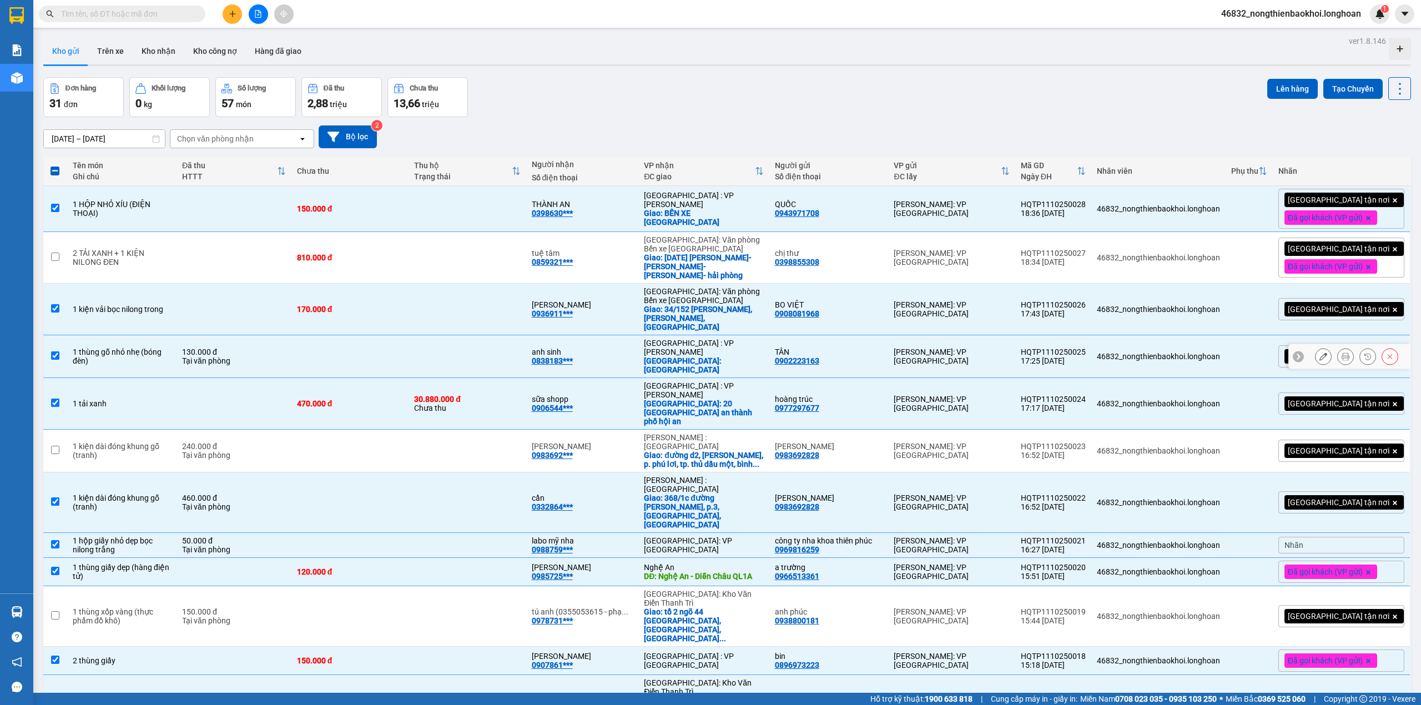
click at [690, 356] on div "[GEOGRAPHIC_DATA]: [GEOGRAPHIC_DATA]" at bounding box center [703, 365] width 119 height 18
checkbox input "false"
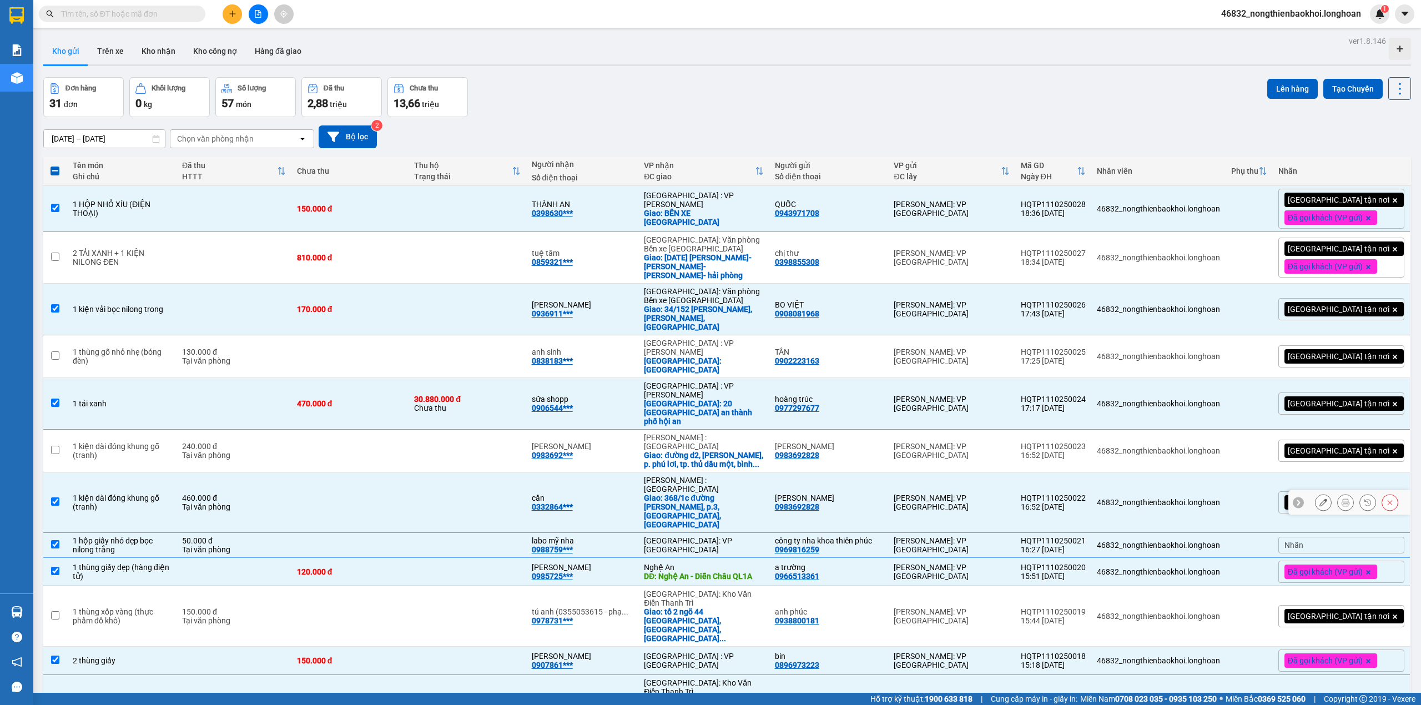
drag, startPoint x: 737, startPoint y: 467, endPoint x: 749, endPoint y: 446, distance: 23.6
click at [737, 533] on td "[GEOGRAPHIC_DATA]: VP [GEOGRAPHIC_DATA]" at bounding box center [703, 545] width 130 height 25
checkbox input "false"
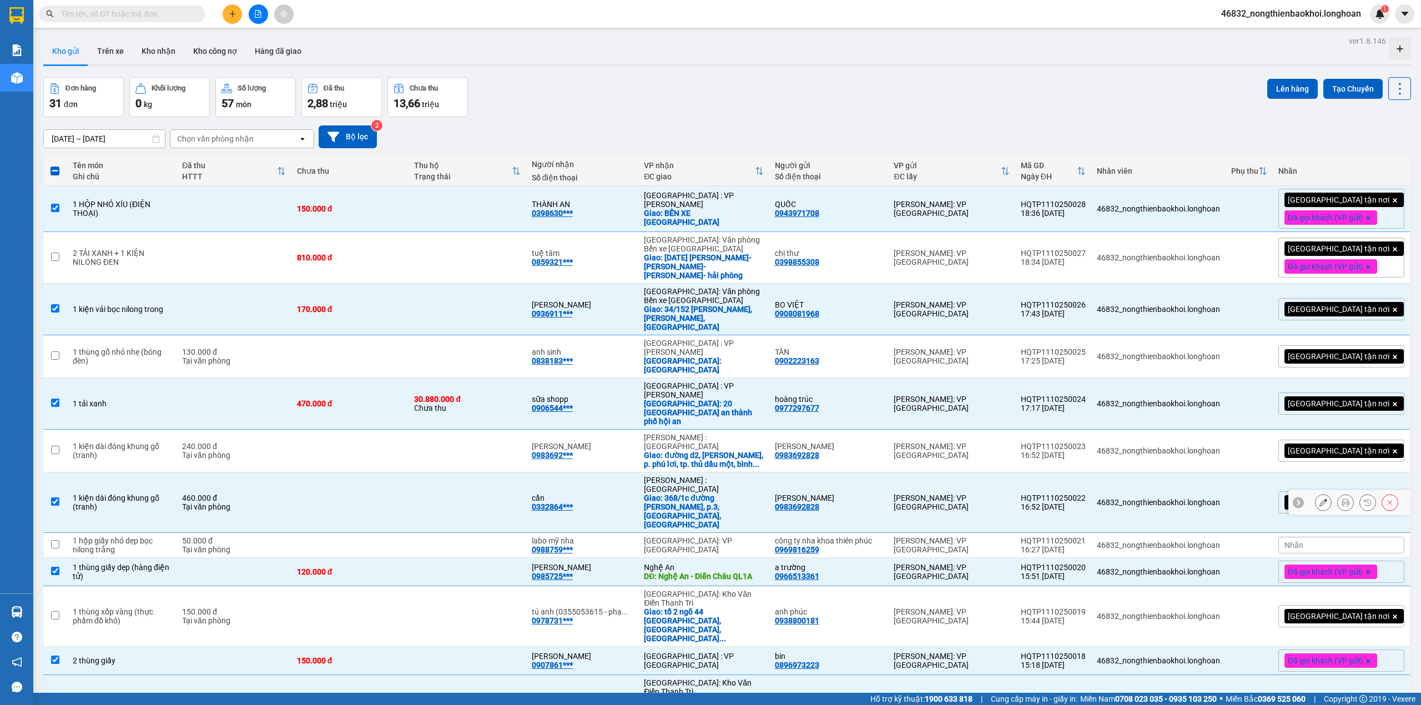
click at [791, 348] on div "TÂN" at bounding box center [829, 352] width 108 height 9
checkbox input "true"
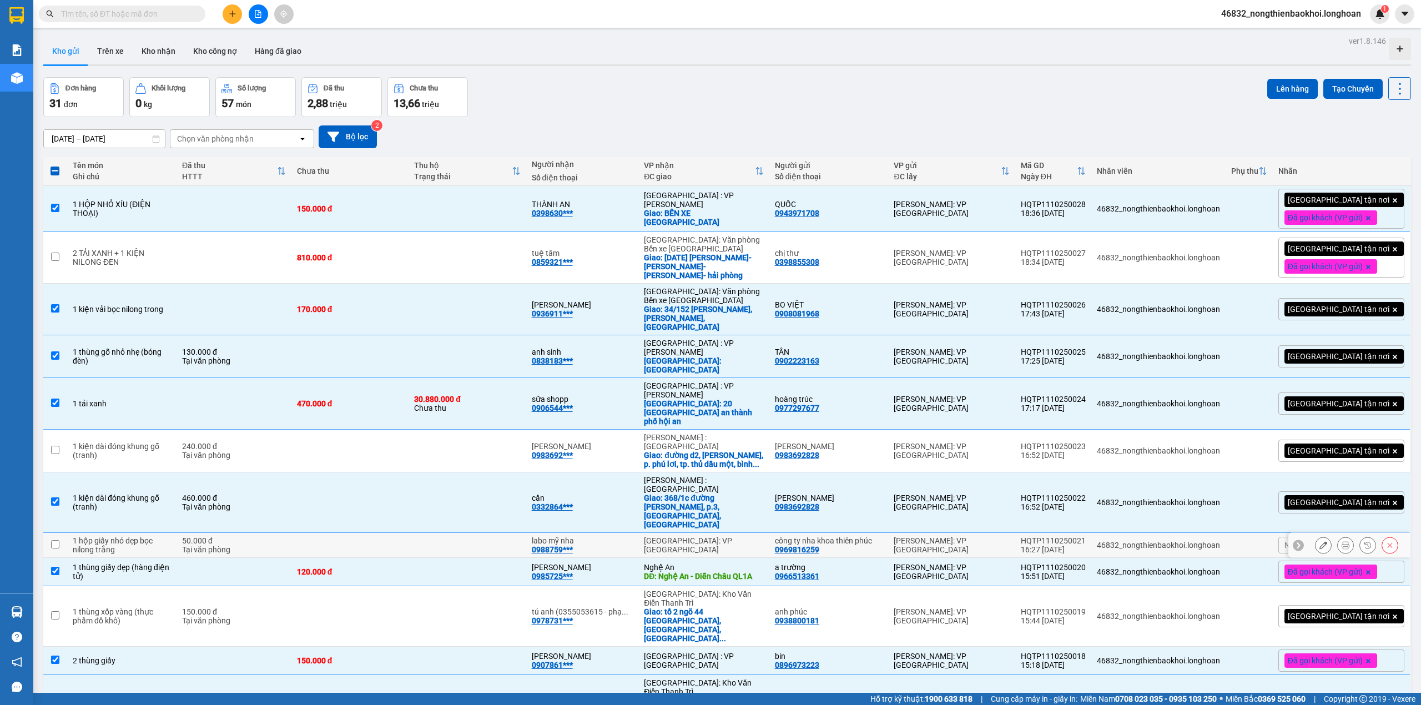
click at [791, 536] on div "công ty nha khoa thiên phúc" at bounding box center [829, 540] width 108 height 9
checkbox input "true"
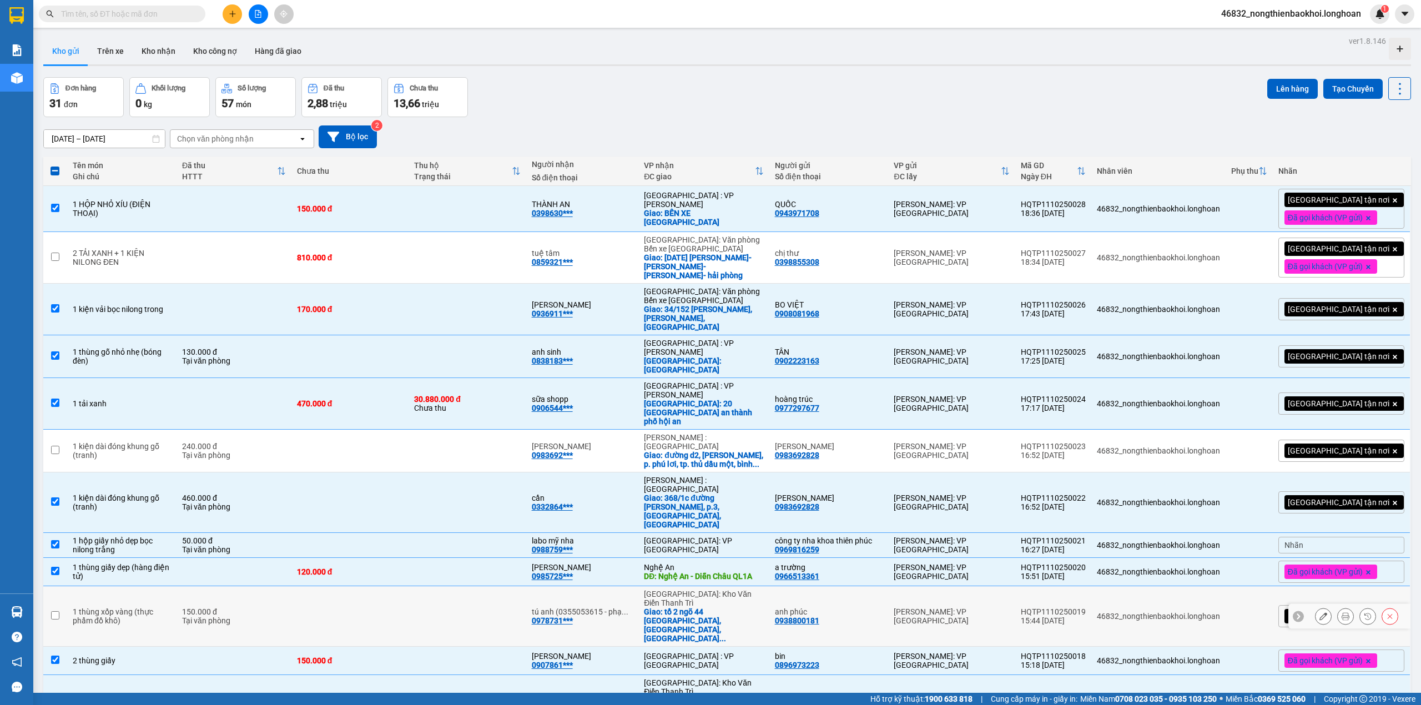
click at [844, 586] on td "anh phúc 0938800181" at bounding box center [828, 616] width 119 height 61
checkbox input "true"
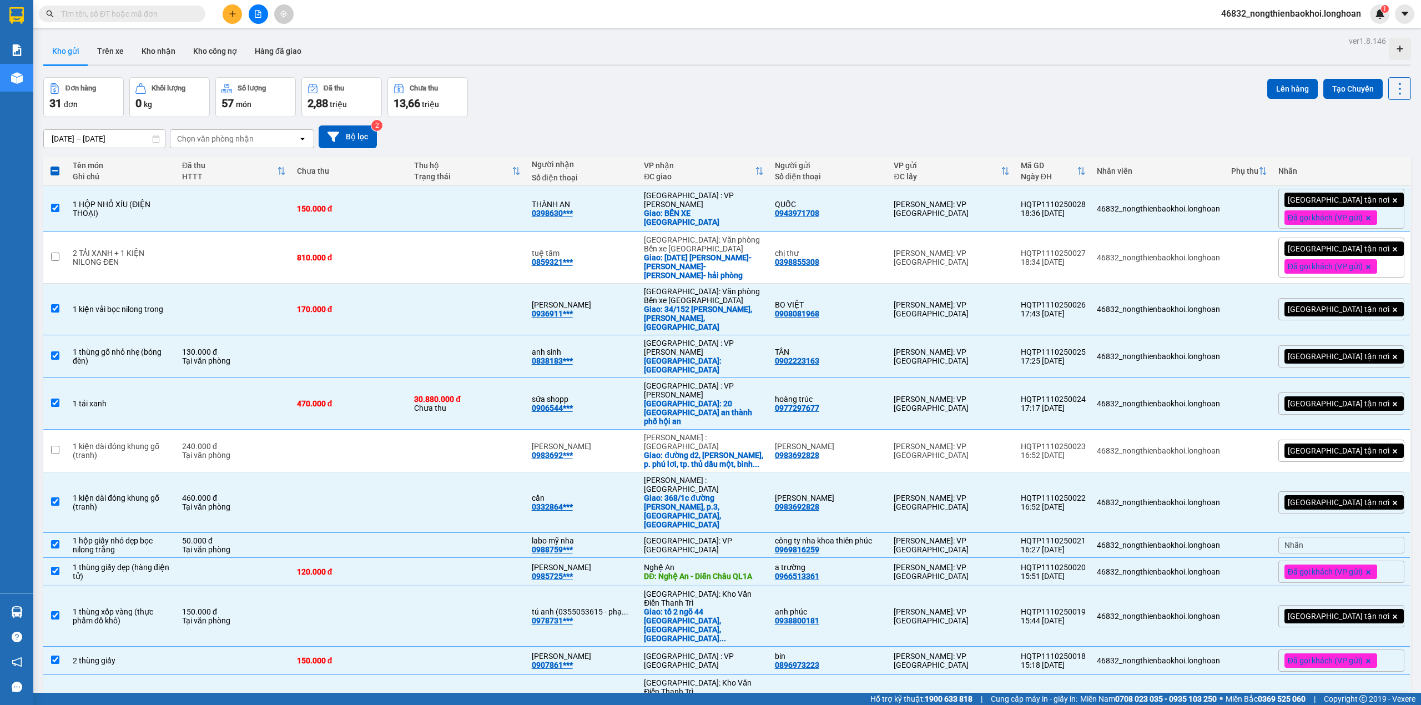
drag, startPoint x: 865, startPoint y: 592, endPoint x: 864, endPoint y: 554, distance: 37.8
click at [865, 680] on div "vũ 0965774774" at bounding box center [829, 705] width 108 height 18
checkbox input "false"
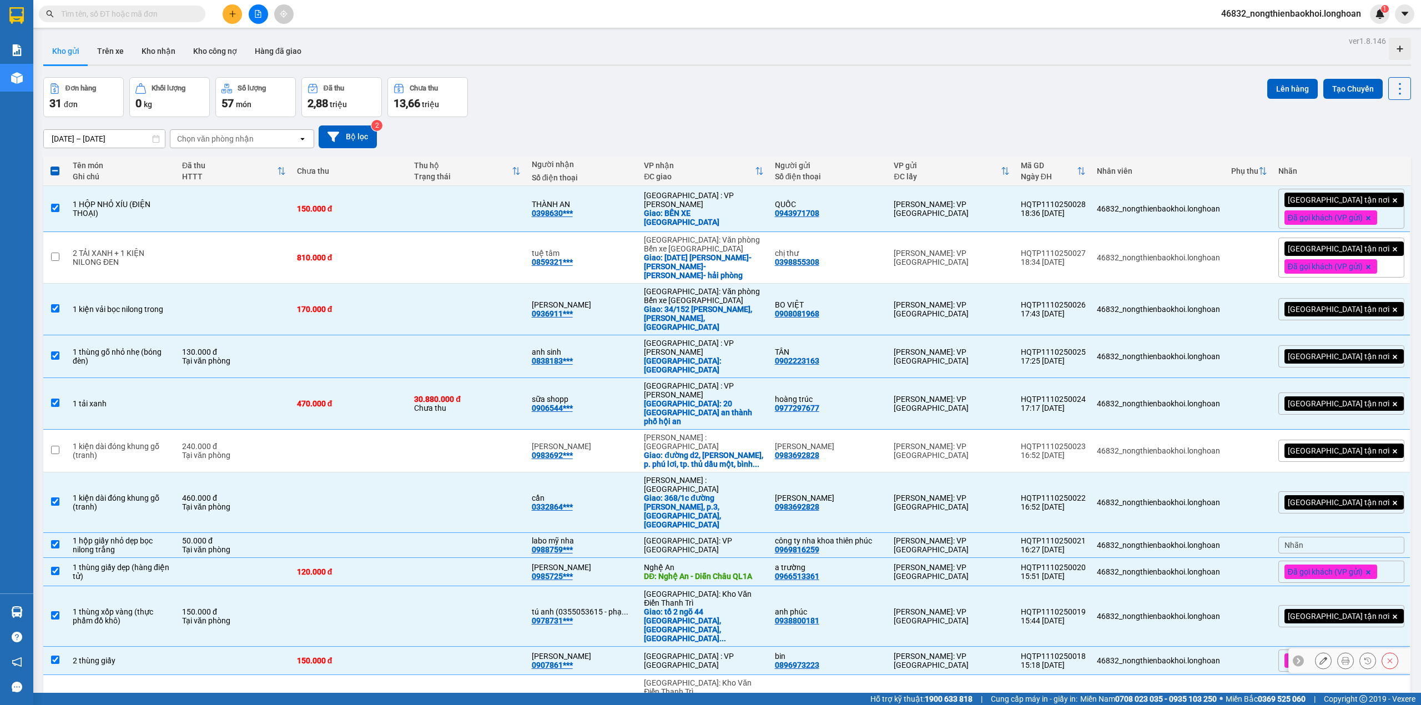
click at [815, 494] on div "[PERSON_NAME]" at bounding box center [829, 498] width 108 height 9
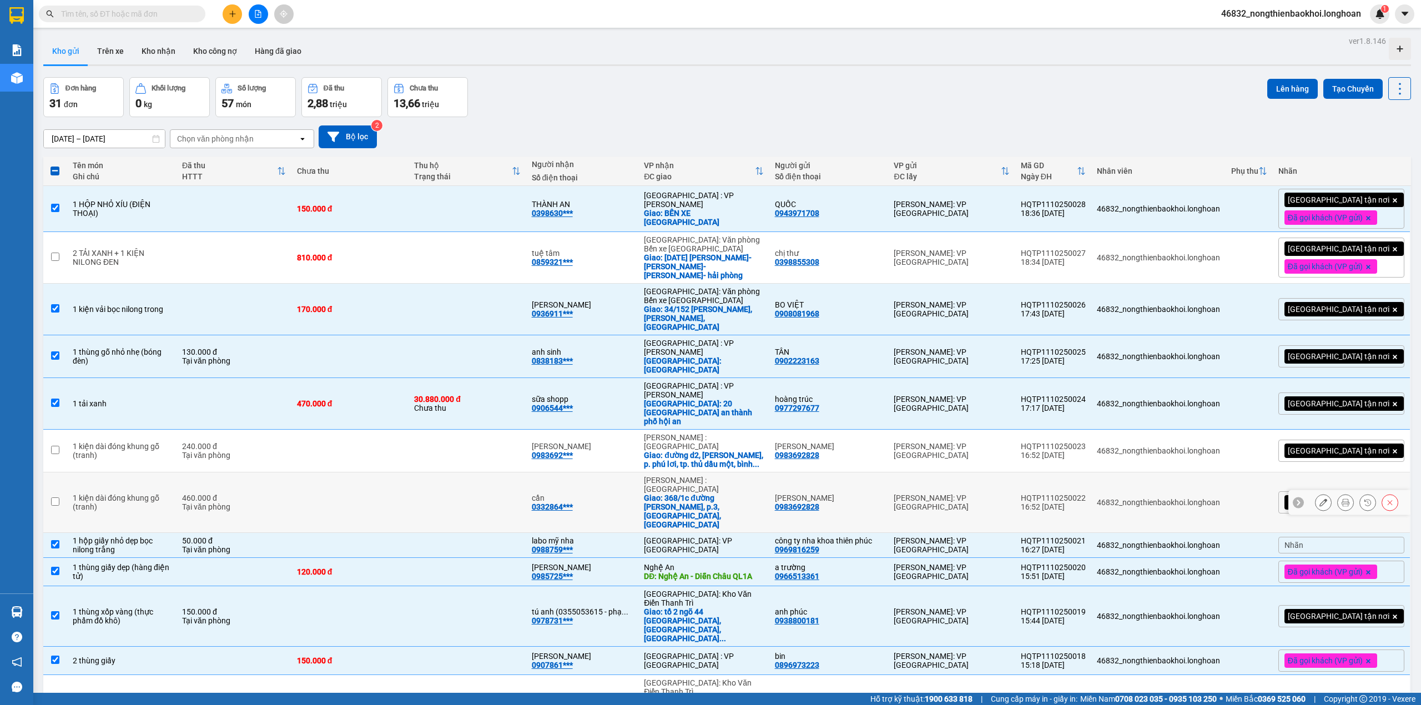
checkbox input "false"
click at [835, 558] on td "a trường 0966513361" at bounding box center [828, 572] width 119 height 28
checkbox input "false"
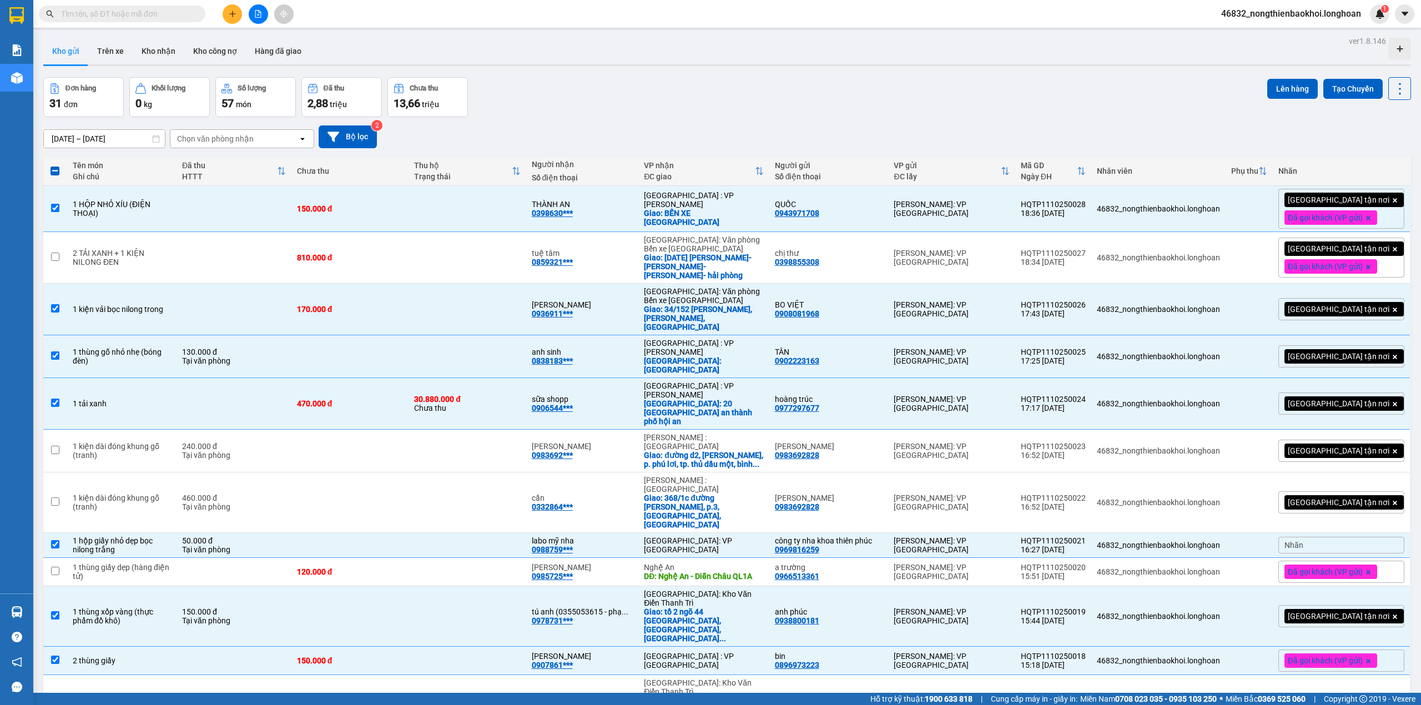
drag, startPoint x: 795, startPoint y: 500, endPoint x: 784, endPoint y: 525, distance: 26.8
checkbox input "false"
click at [526, 300] on td at bounding box center [467, 310] width 117 height 52
checkbox input "false"
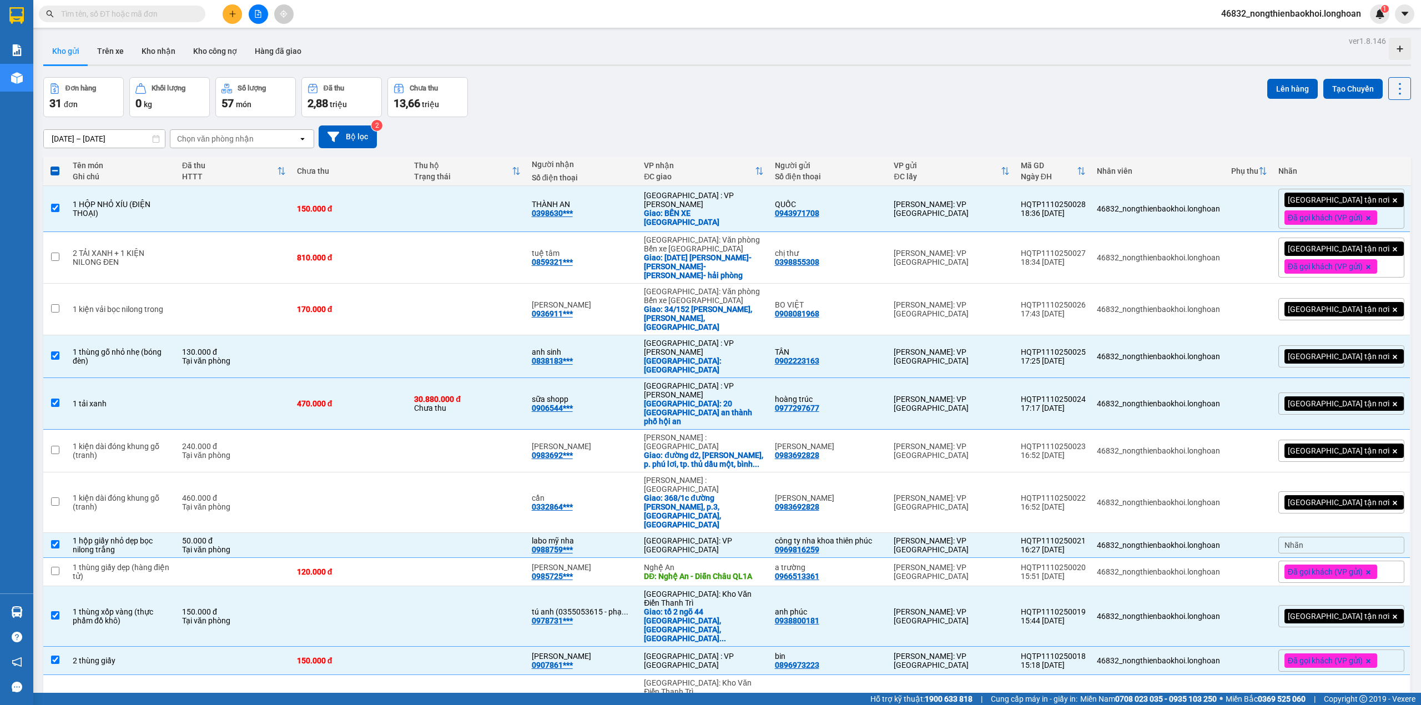
click at [577, 129] on div "[DATE] – [DATE] Press the down arrow key to interact with the calendar and sele…" at bounding box center [727, 136] width 1368 height 23
click at [1267, 98] on button "Lên hàng" at bounding box center [1292, 89] width 51 height 20
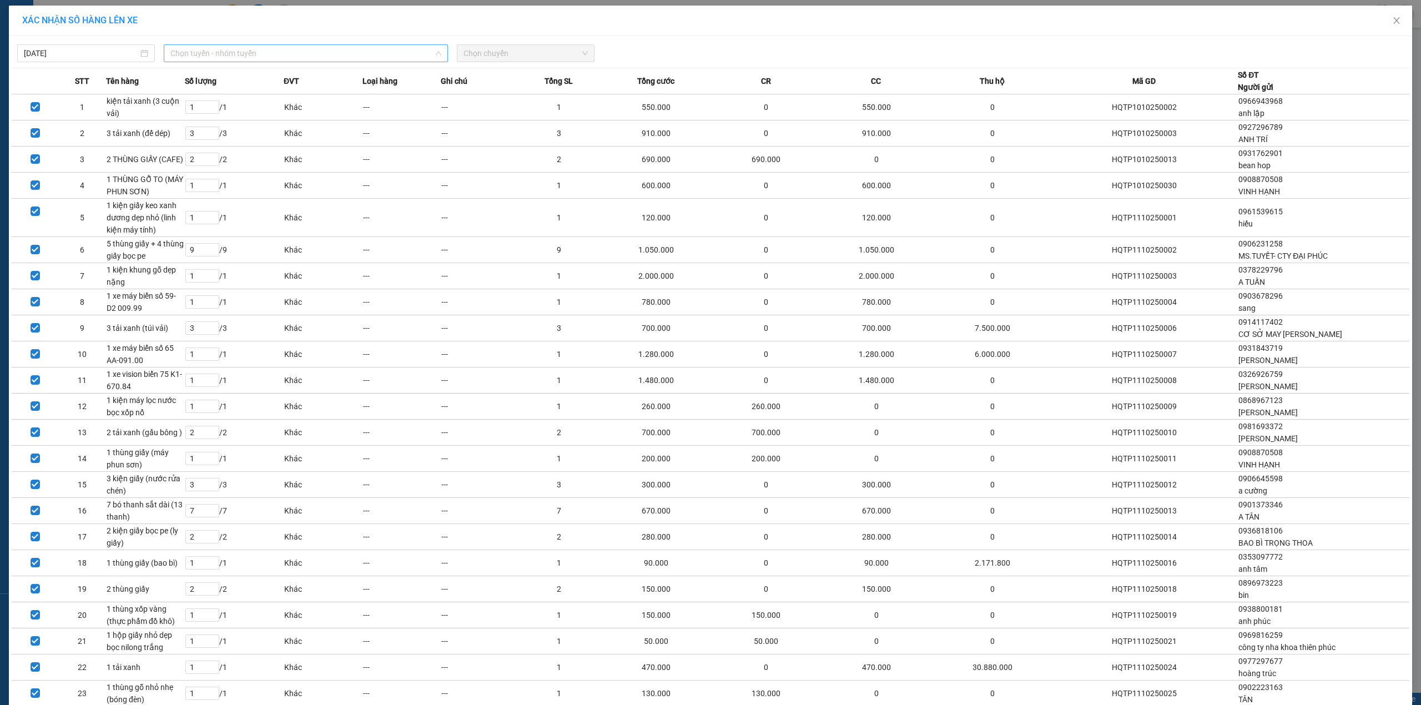
click at [400, 49] on span "Chọn tuyến - nhóm tuyến" at bounding box center [305, 53] width 271 height 17
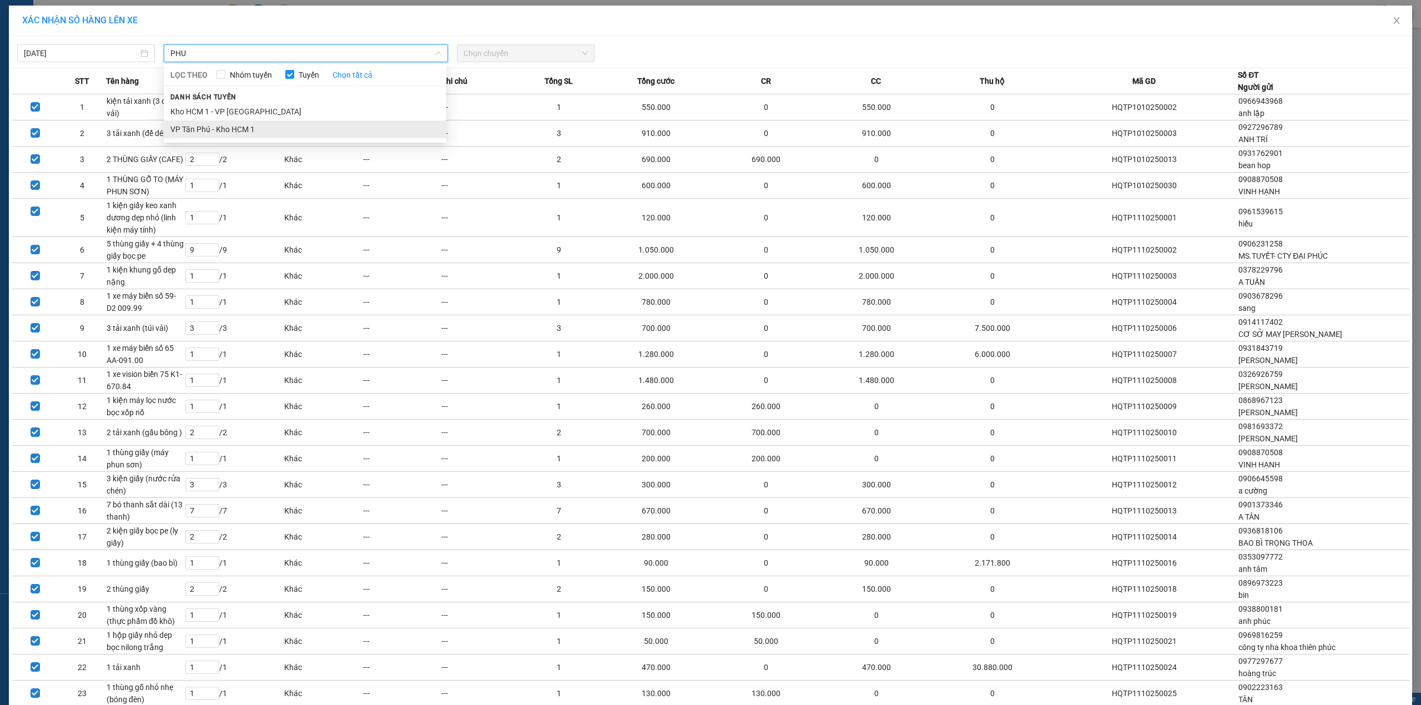
type input "PHU"
click at [268, 120] on li "VP Tân Phú - Kho HCM 1" at bounding box center [305, 129] width 283 height 18
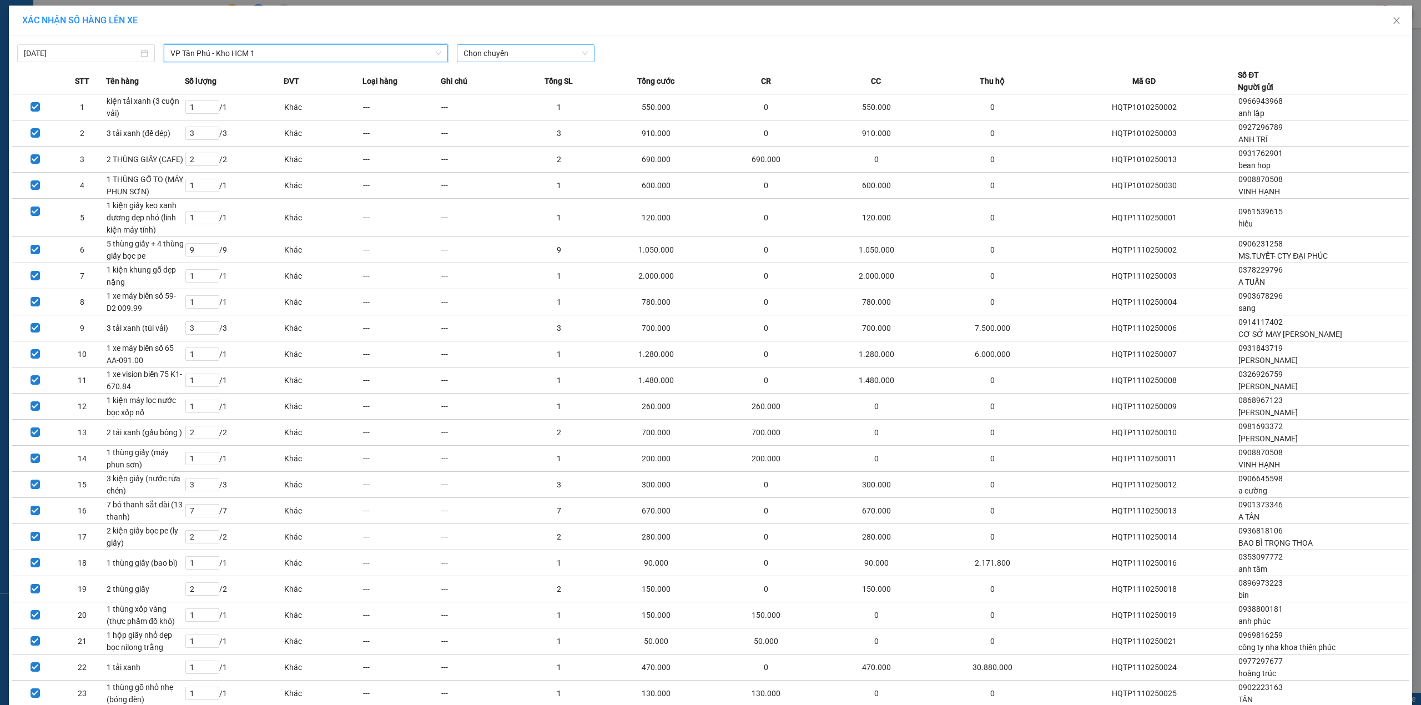
click at [554, 44] on div "Chọn chuyến" at bounding box center [526, 53] width 138 height 18
click at [522, 109] on div "21:08 (TC) - 29E-355.06" at bounding box center [502, 111] width 87 height 12
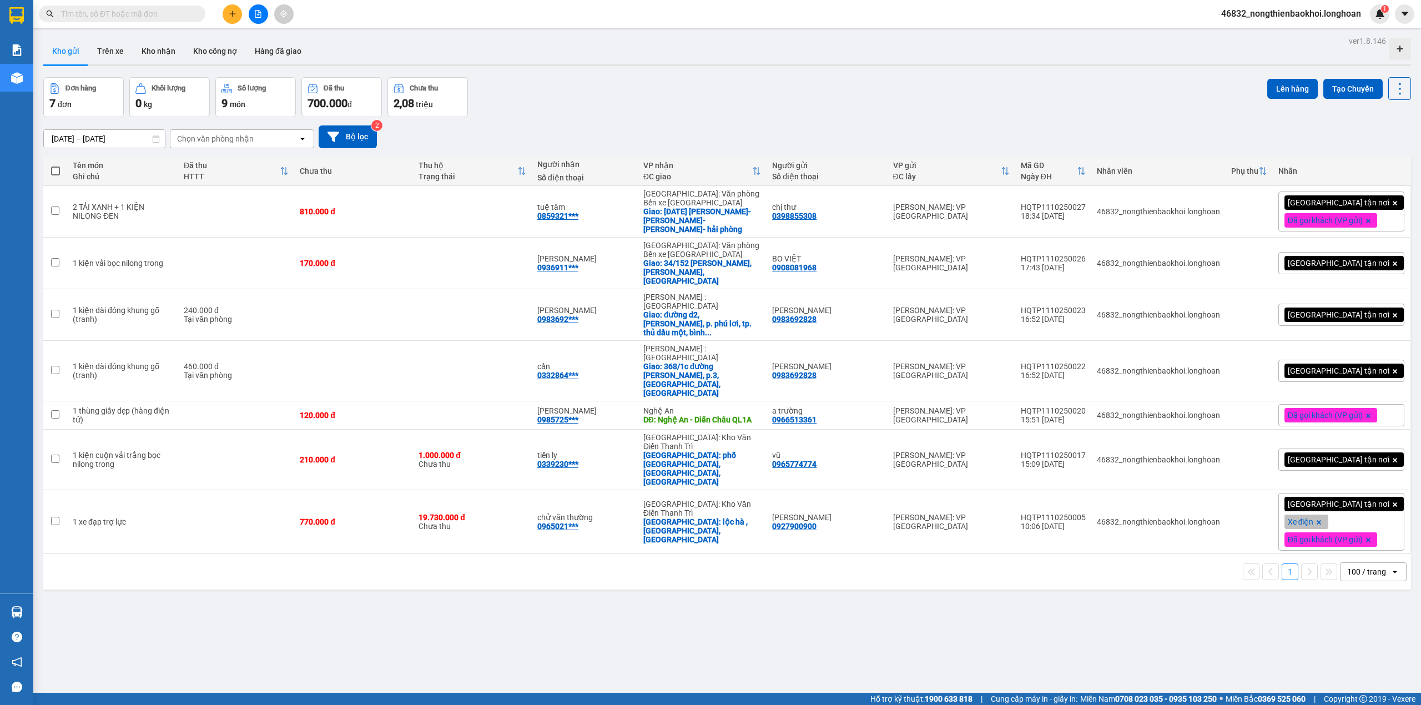
click at [59, 169] on span at bounding box center [55, 171] width 9 height 9
click at [56, 165] on input "checkbox" at bounding box center [56, 165] width 0 height 0
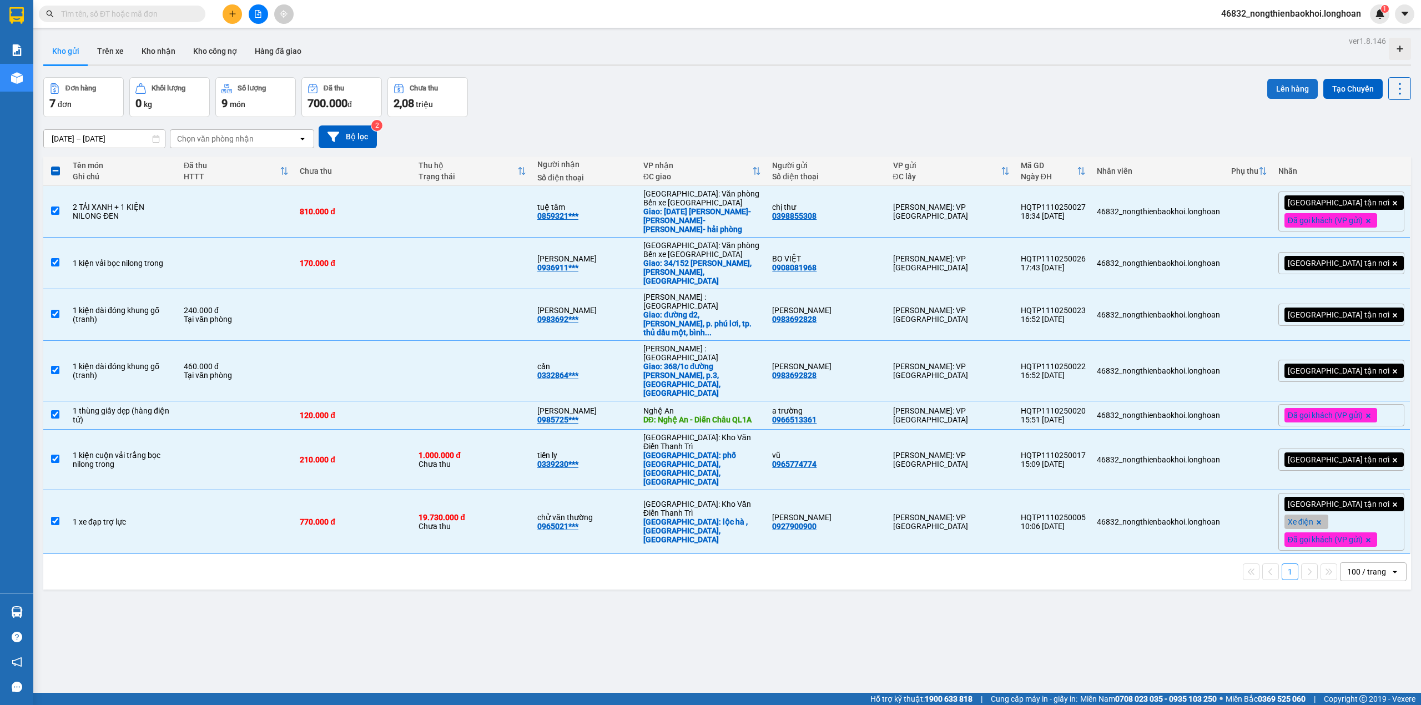
click at [1286, 88] on button "Lên hàng" at bounding box center [1292, 89] width 51 height 20
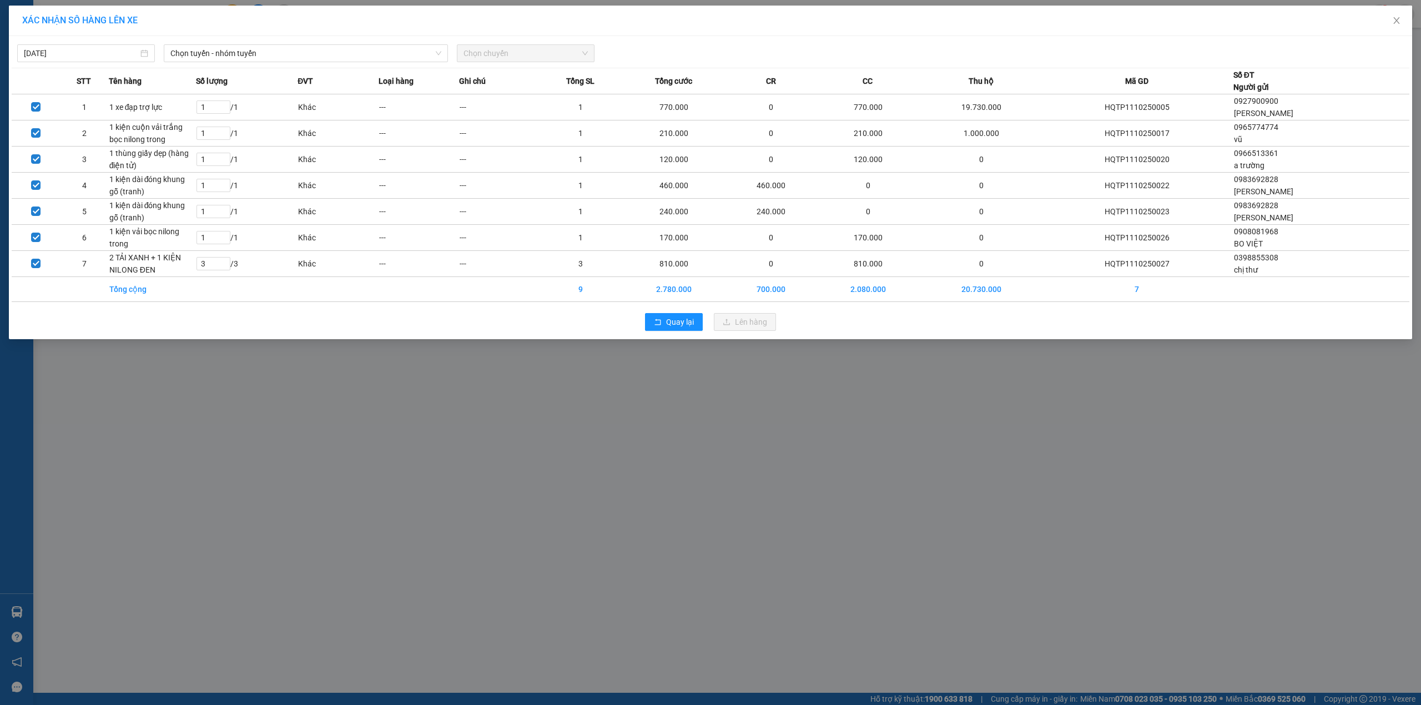
click at [506, 57] on span "Chọn chuyến" at bounding box center [526, 53] width 124 height 17
click at [368, 52] on span "Chọn tuyến - nhóm tuyến" at bounding box center [305, 53] width 271 height 17
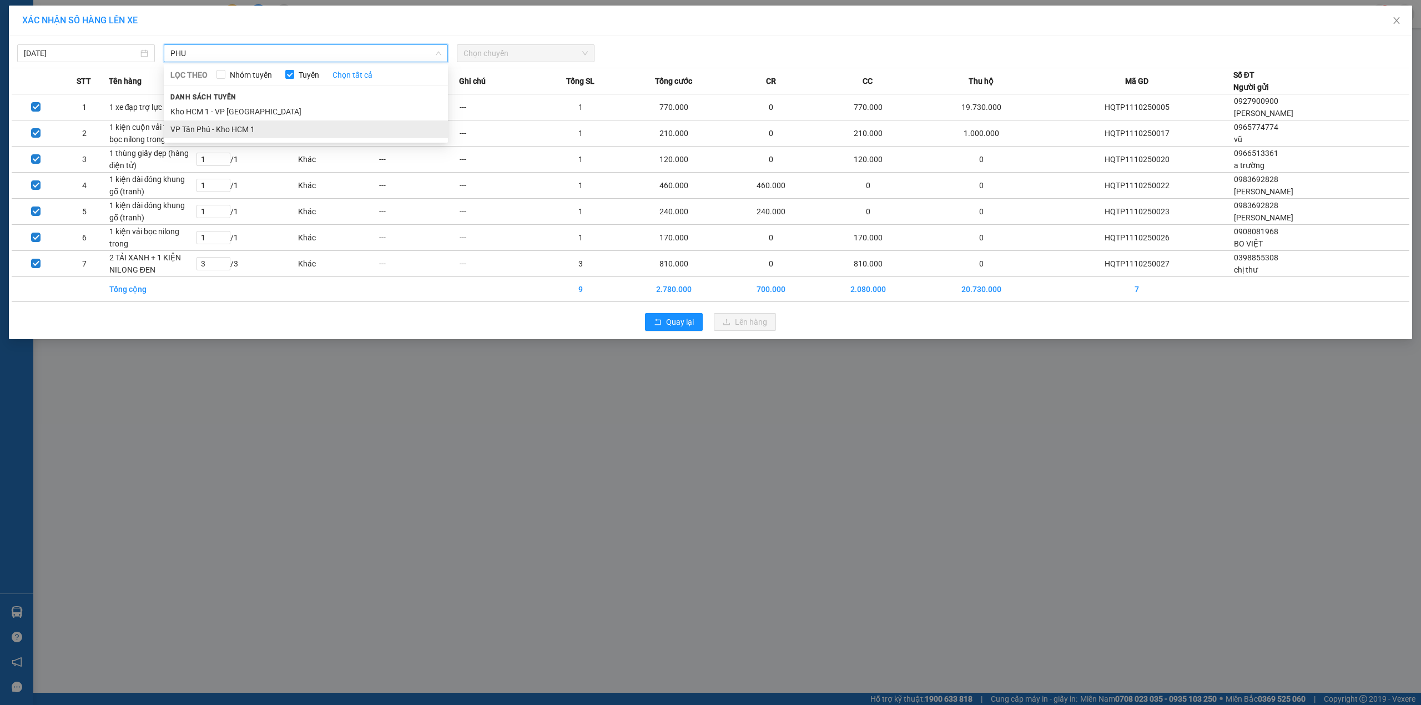
type input "PHU"
click at [223, 134] on li "VP Tân Phú - Kho HCM 1" at bounding box center [306, 129] width 284 height 18
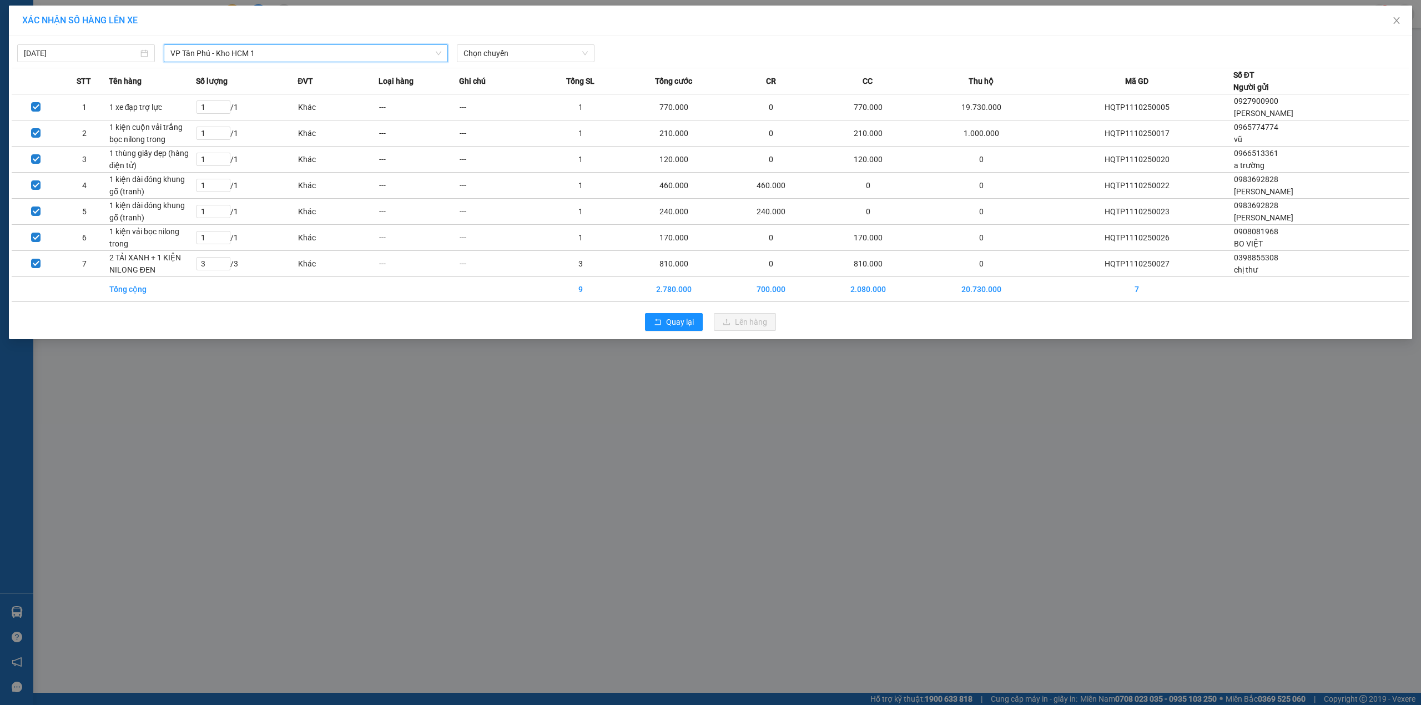
click at [520, 39] on div "[DATE] VP [GEOGRAPHIC_DATA] - Kho HCM 1 VP [GEOGRAPHIC_DATA] - [GEOGRAPHIC_DATA…" at bounding box center [711, 50] width 1398 height 23
click at [520, 49] on span "Chọn chuyến" at bounding box center [526, 53] width 124 height 17
click at [524, 95] on div "21:00 (TC) - 29E-080.67" at bounding box center [507, 93] width 87 height 12
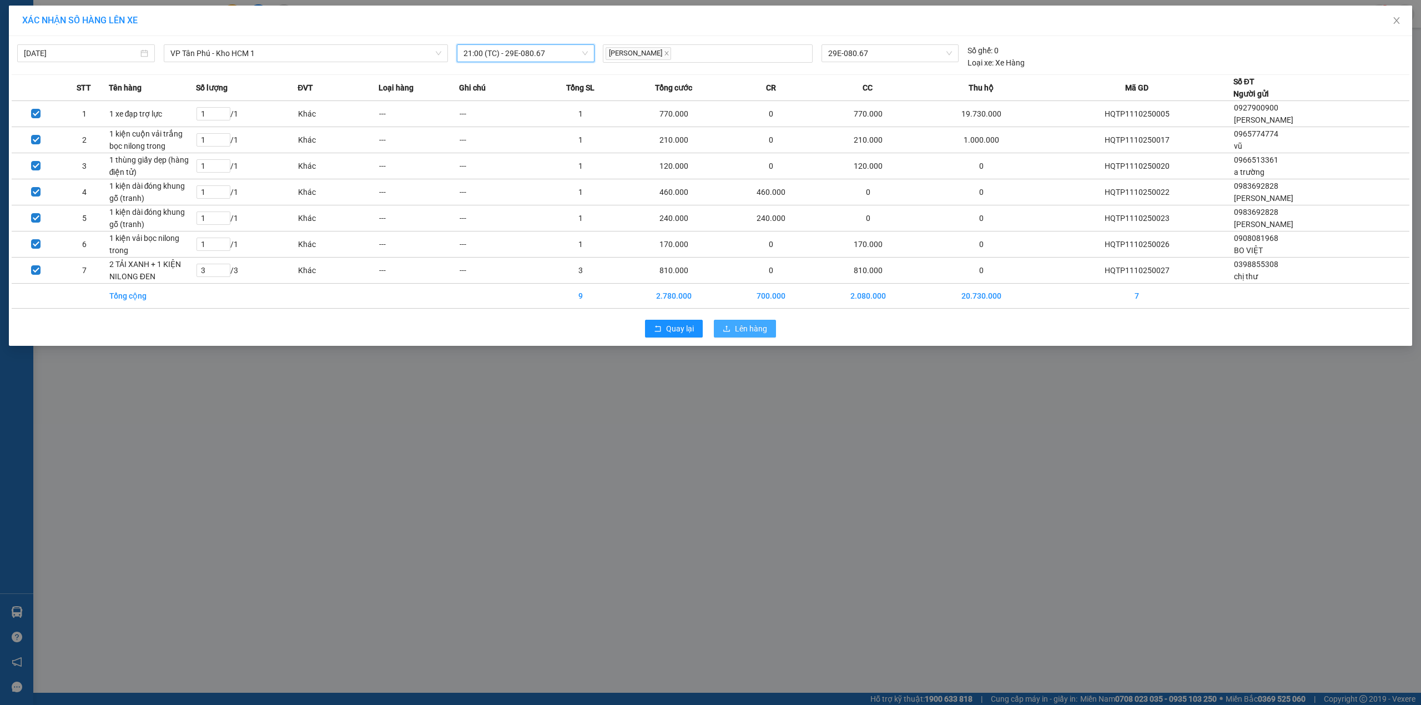
click at [743, 329] on span "Lên hàng" at bounding box center [751, 329] width 32 height 12
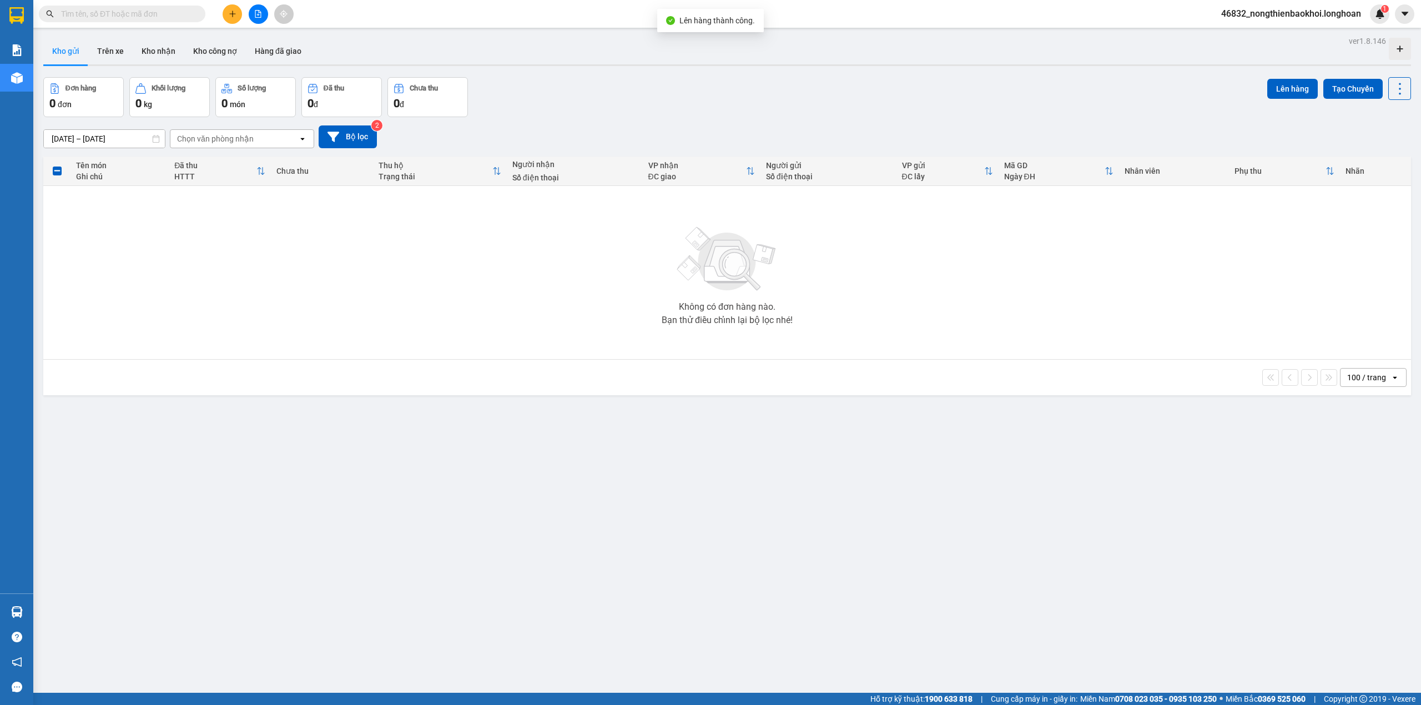
click at [956, 134] on div "[DATE] – [DATE] Press the down arrow key to interact with the calendar and sele…" at bounding box center [727, 136] width 1368 height 23
